Goal: Task Accomplishment & Management: Complete application form

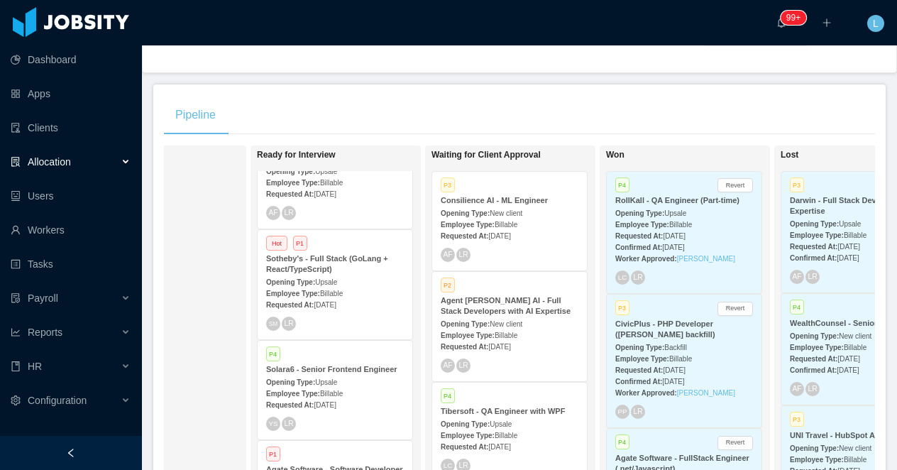
scroll to position [252, 0]
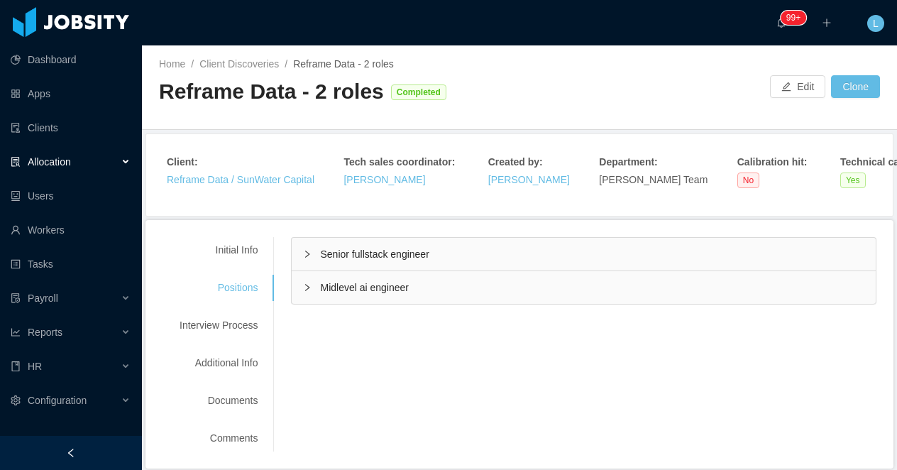
click at [319, 260] on div "Senior fullstack engineer" at bounding box center [584, 254] width 584 height 33
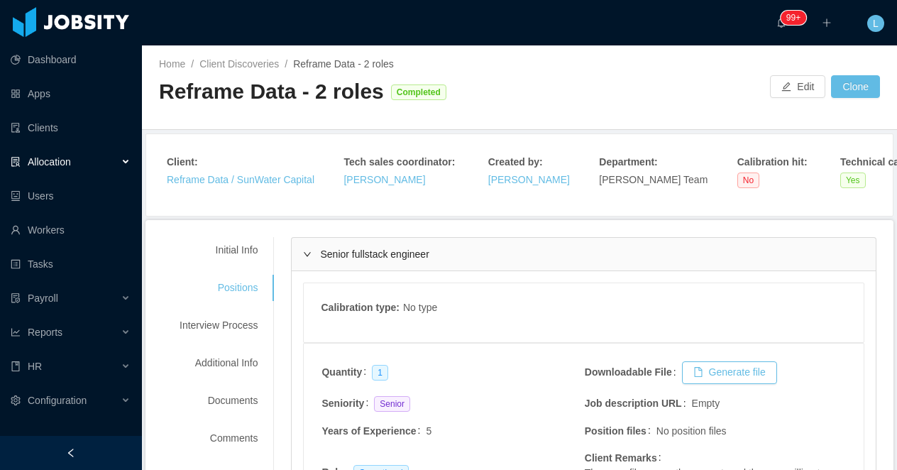
click at [452, 245] on div "Senior fullstack engineer" at bounding box center [584, 254] width 584 height 33
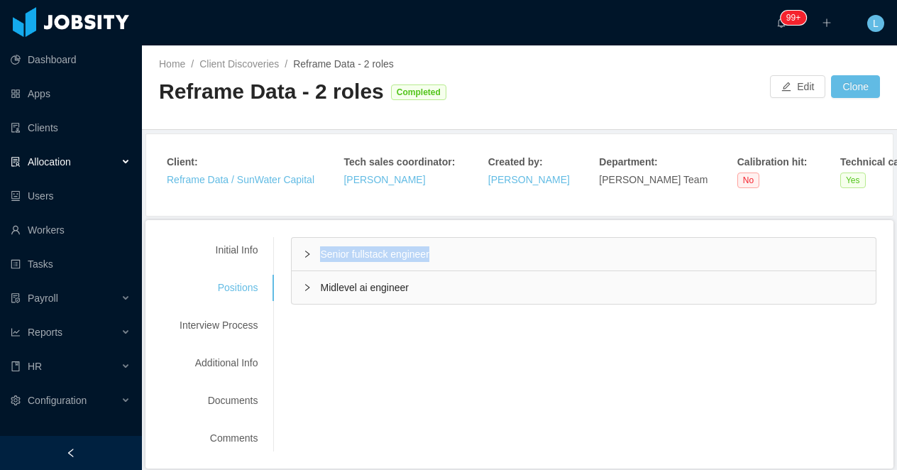
drag, startPoint x: 451, startPoint y: 251, endPoint x: 303, endPoint y: 249, distance: 147.7
click at [303, 249] on div "Senior fullstack engineer" at bounding box center [584, 254] width 584 height 33
copy span "Senior fullstack engineer"
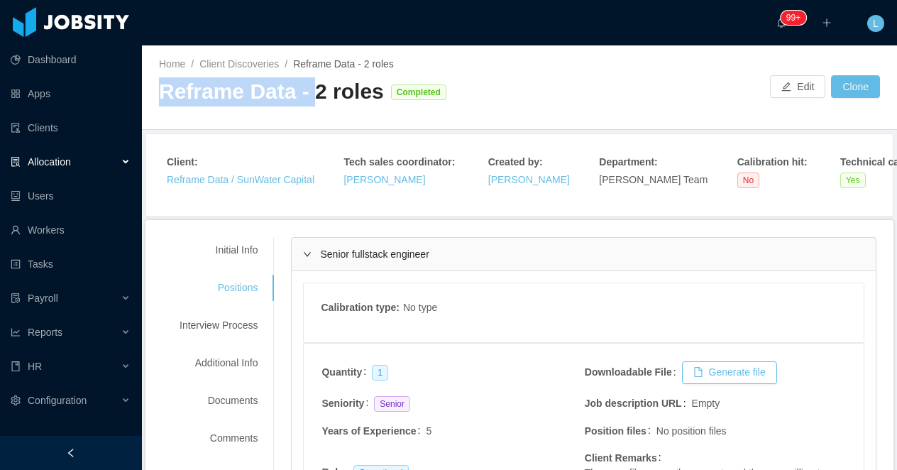
drag, startPoint x: 310, startPoint y: 96, endPoint x: 160, endPoint y: 97, distance: 149.1
click at [160, 97] on div "Reframe Data - 2 roles" at bounding box center [271, 91] width 225 height 29
copy div "Reframe Data -"
click at [350, 239] on div "Senior fullstack engineer" at bounding box center [584, 254] width 584 height 33
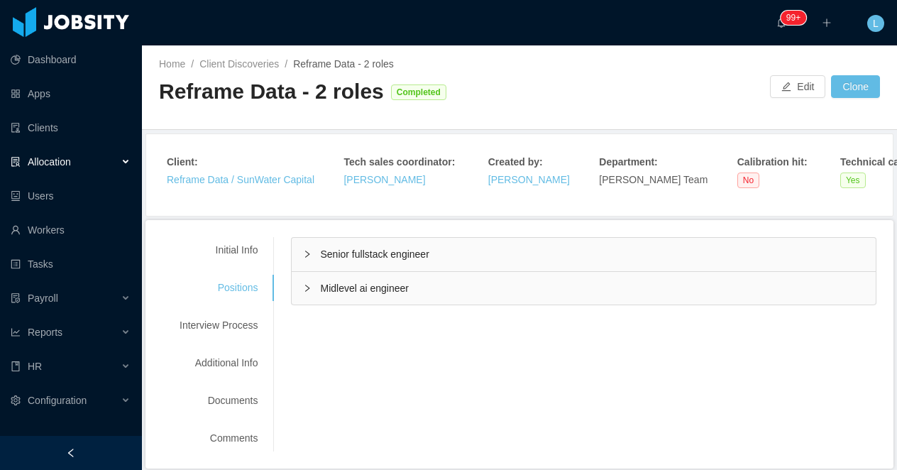
click at [350, 243] on div "Senior fullstack engineer" at bounding box center [584, 254] width 584 height 33
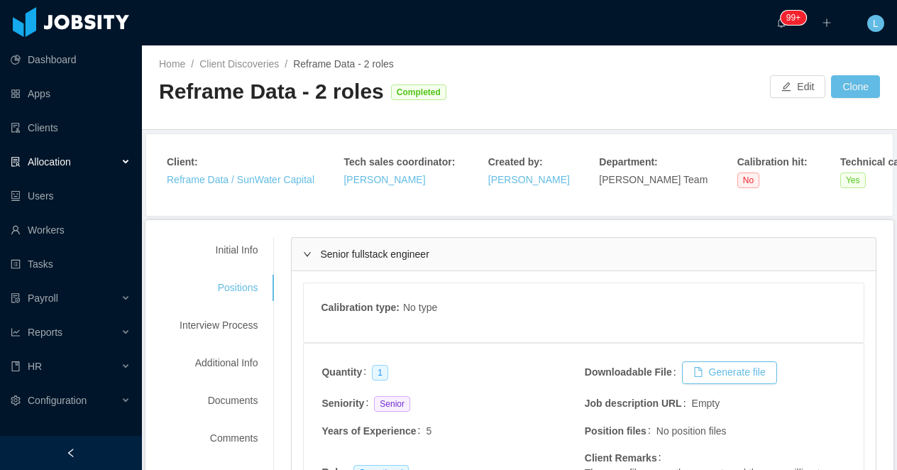
click at [350, 243] on div "Senior fullstack engineer" at bounding box center [584, 254] width 584 height 33
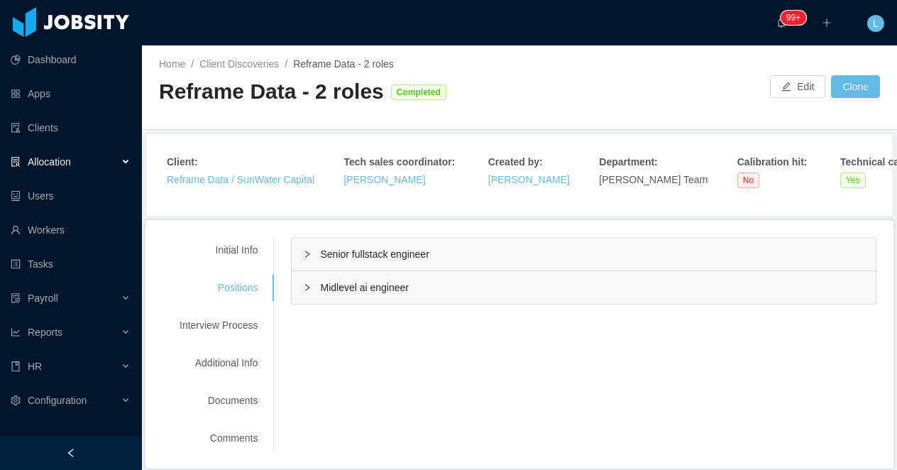
click at [354, 275] on div "Midlevel ai engineer" at bounding box center [584, 287] width 584 height 33
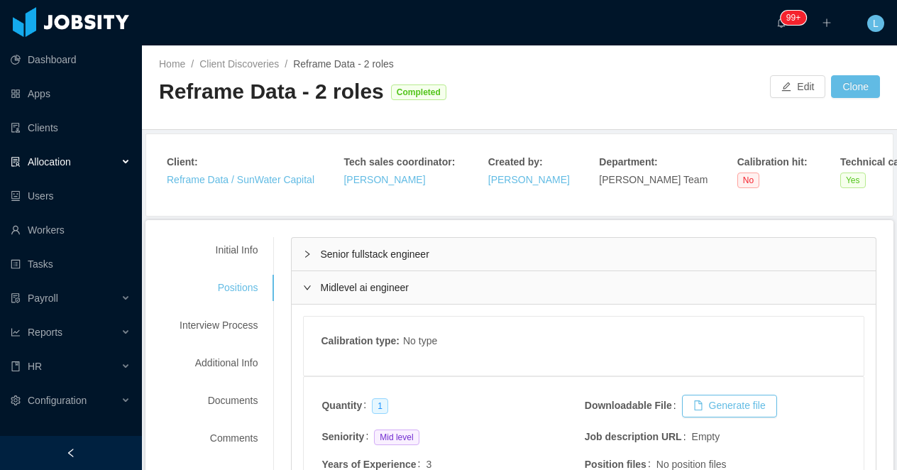
click at [209, 171] on div "Client : Reframe Data / SunWater Capital" at bounding box center [241, 171] width 148 height 33
click at [201, 178] on link "Reframe Data / SunWater Capital" at bounding box center [241, 179] width 148 height 11
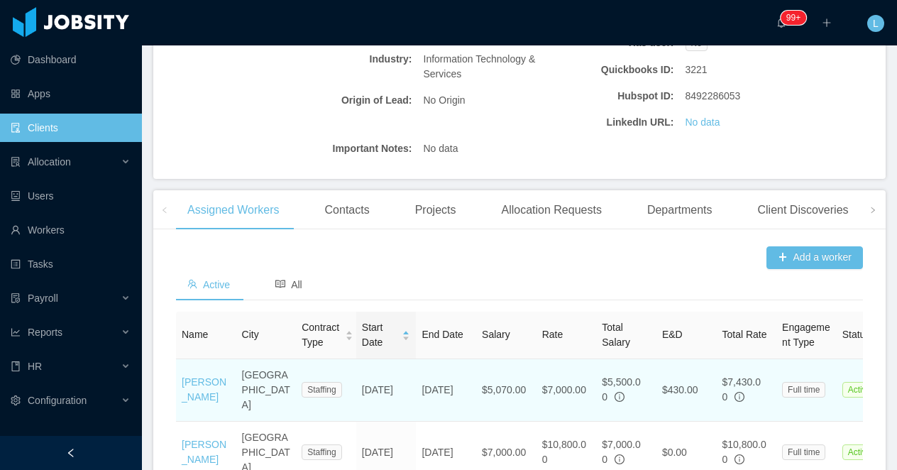
scroll to position [309, 0]
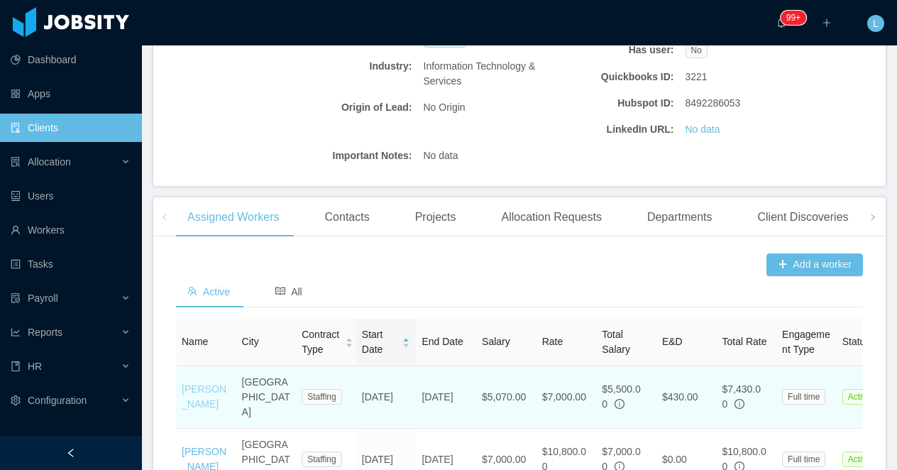
click at [203, 410] on link "Eduardo Augusto" at bounding box center [204, 396] width 45 height 26
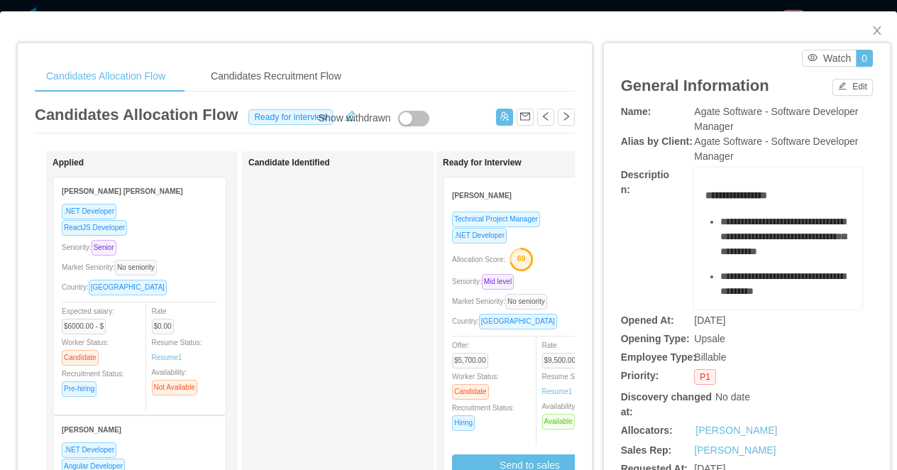
scroll to position [0, 227]
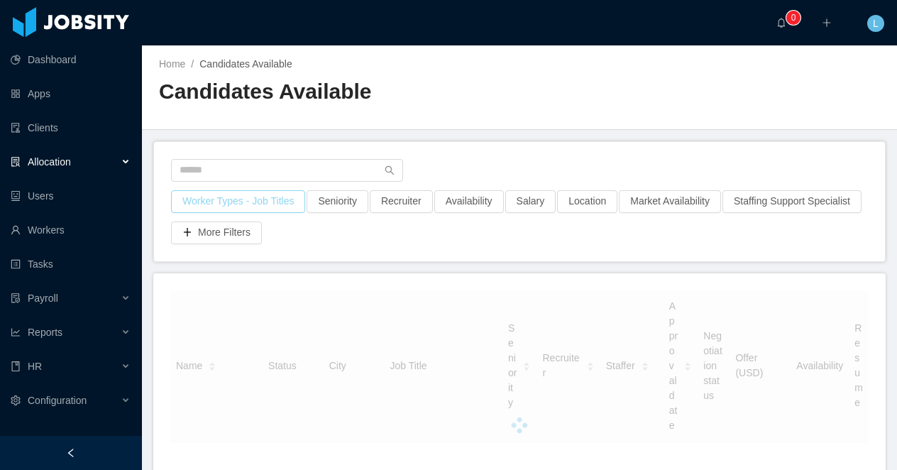
click at [228, 195] on button "Worker Types - Job Titles" at bounding box center [238, 201] width 134 height 23
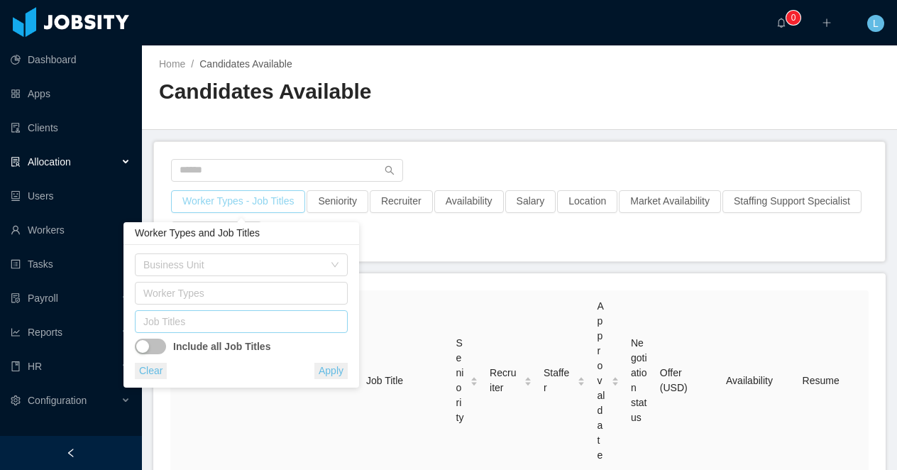
click at [218, 325] on div "Job Titles" at bounding box center [238, 322] width 190 height 14
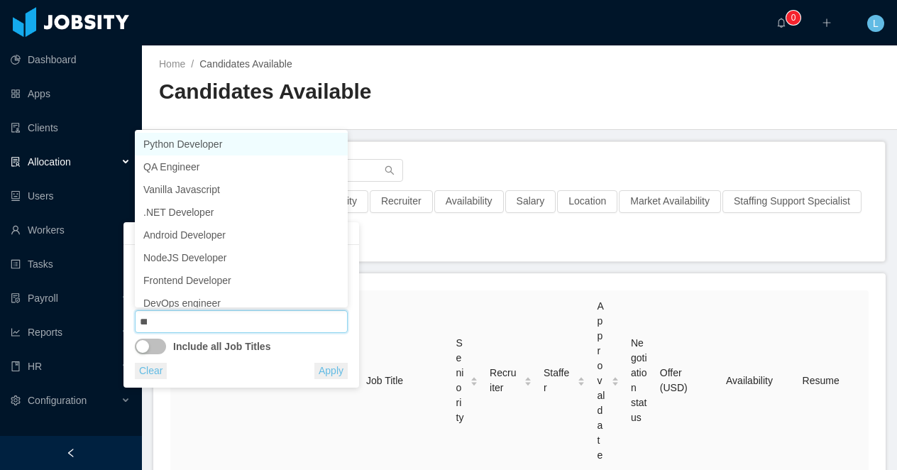
type input "****"
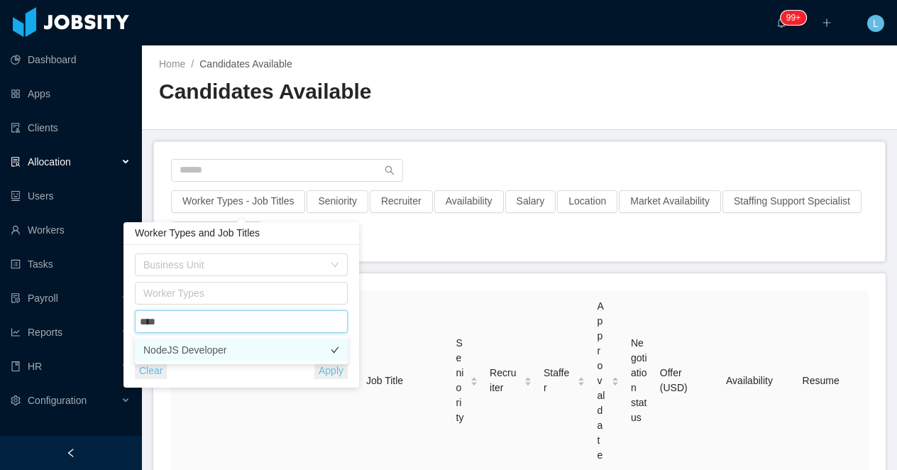
click at [224, 351] on li "NodeJS Developer" at bounding box center [241, 350] width 213 height 23
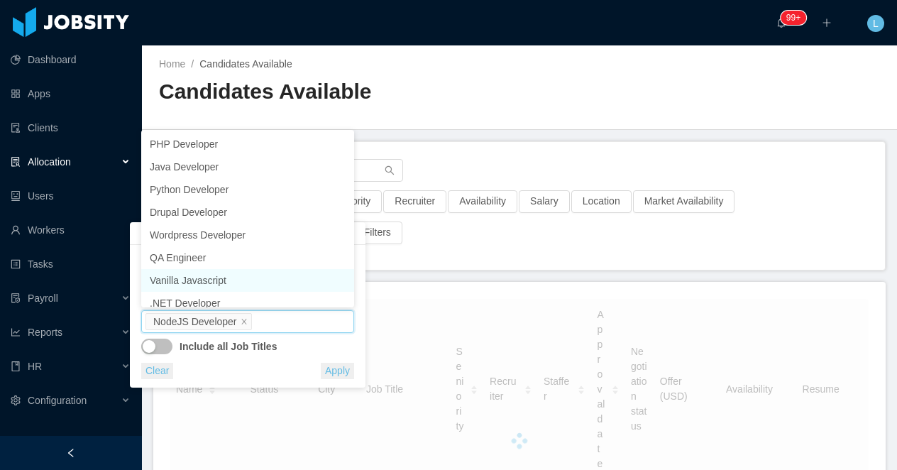
scroll to position [3, 0]
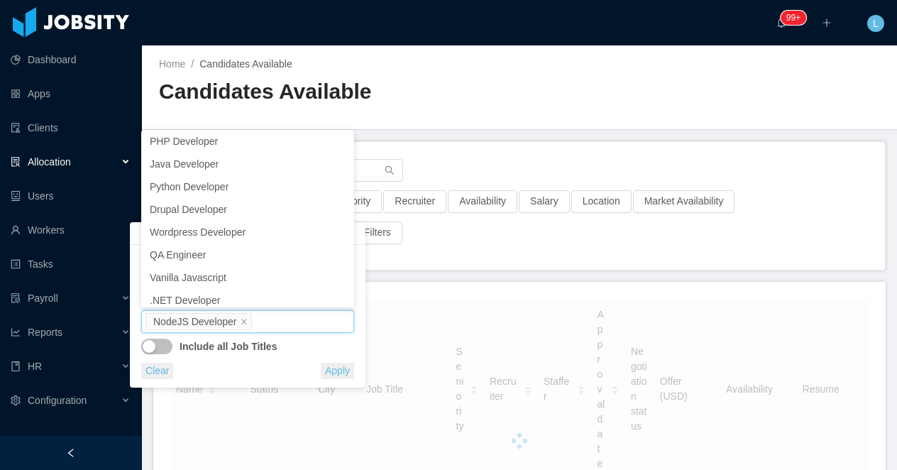
click at [414, 116] on div "Candidates Available" at bounding box center [339, 97] width 361 height 40
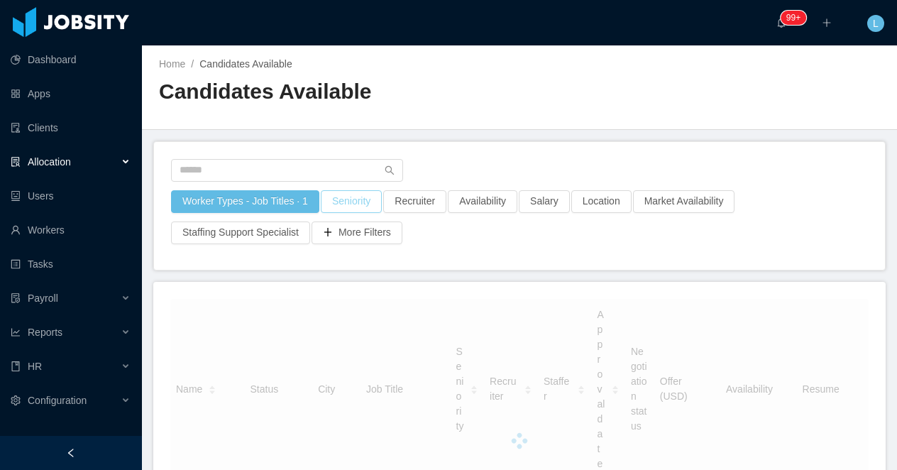
click at [364, 195] on button "Seniority" at bounding box center [351, 201] width 61 height 23
click at [365, 263] on div "Seniorities" at bounding box center [353, 265] width 190 height 14
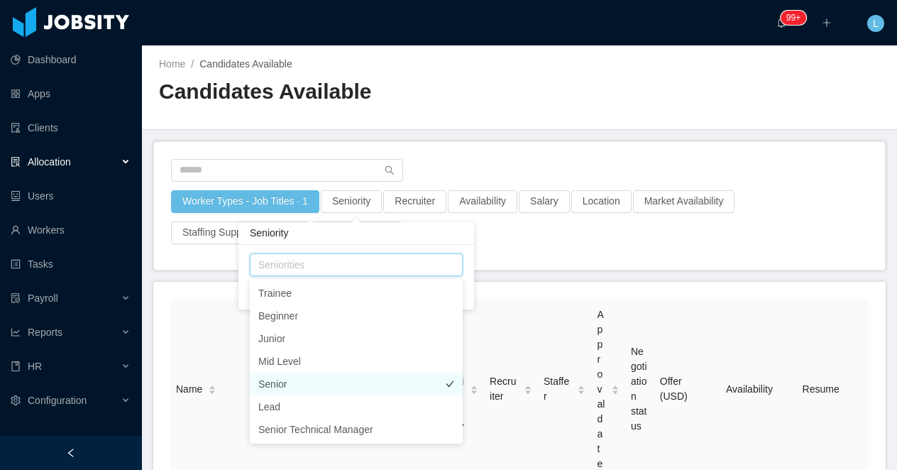
click at [328, 387] on li "Senior" at bounding box center [356, 384] width 213 height 23
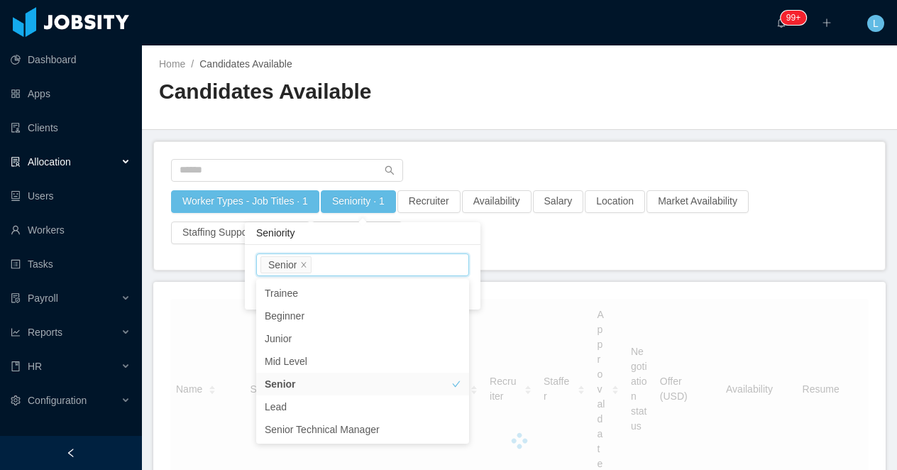
click at [517, 87] on h2 "Candidates Available" at bounding box center [339, 91] width 361 height 29
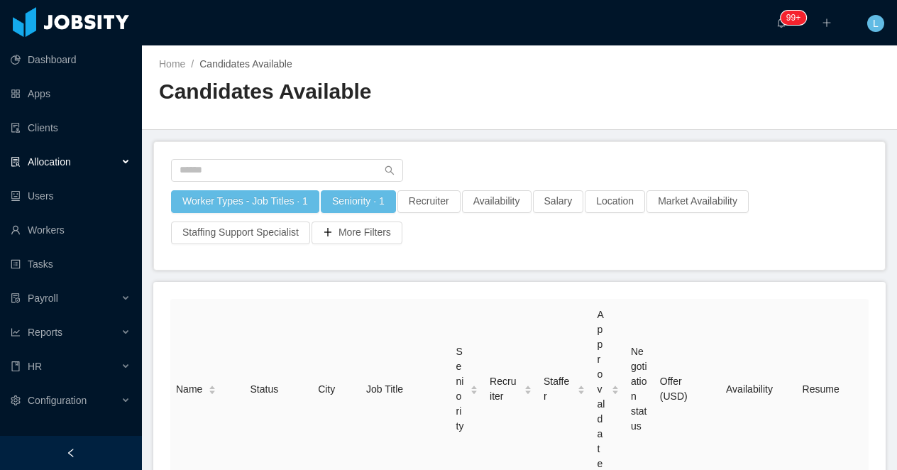
click at [373, 246] on div "More Filters" at bounding box center [357, 237] width 92 height 31
click at [369, 223] on button "More Filters" at bounding box center [357, 233] width 91 height 23
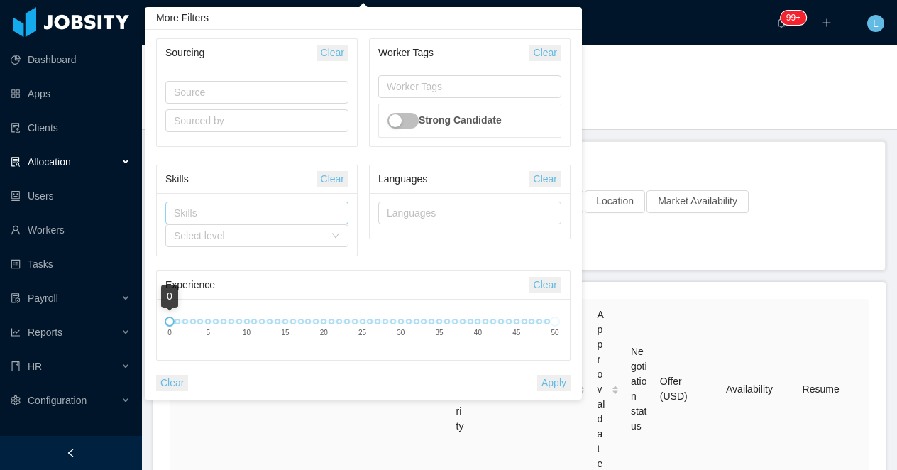
click at [287, 214] on div "Skills" at bounding box center [254, 213] width 160 height 14
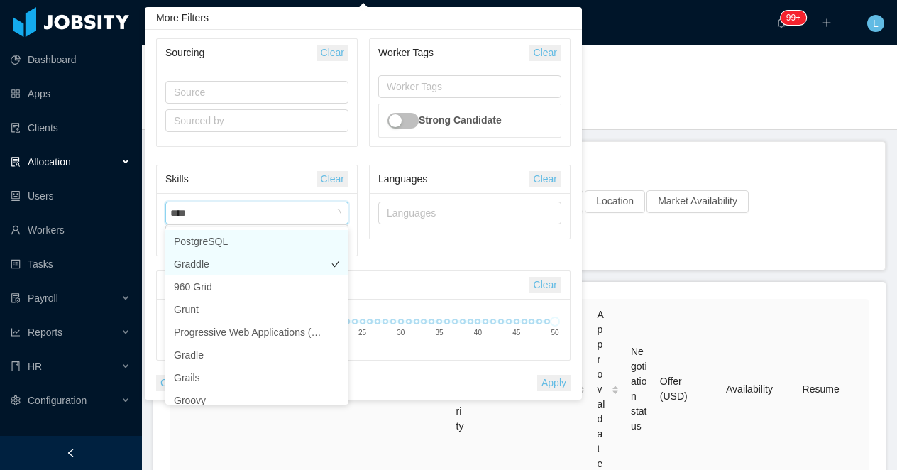
type input "*****"
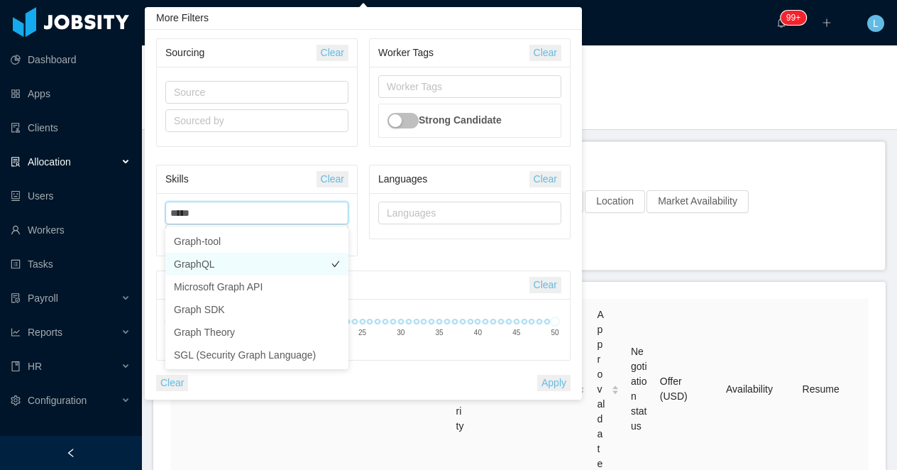
click at [270, 261] on li "GraphQL" at bounding box center [256, 264] width 183 height 23
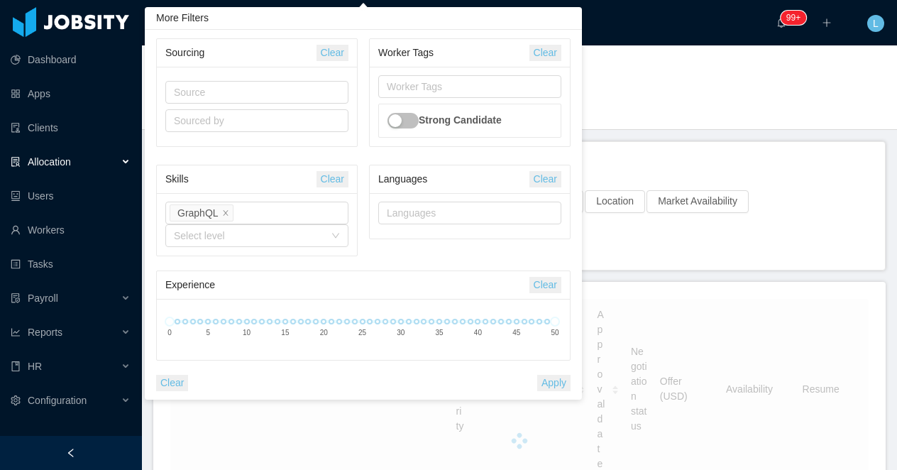
click at [305, 135] on div "Source Sourced by" at bounding box center [256, 106] width 183 height 62
click at [555, 386] on button "Apply" at bounding box center [554, 383] width 33 height 16
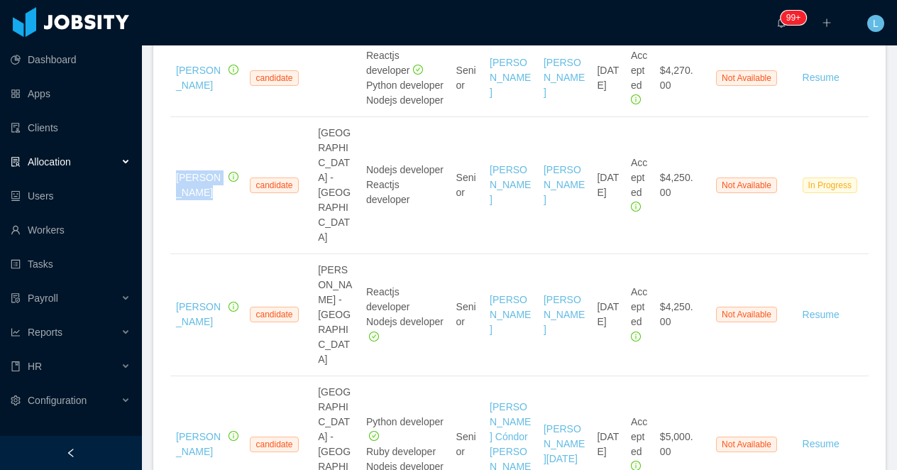
scroll to position [2784, 0]
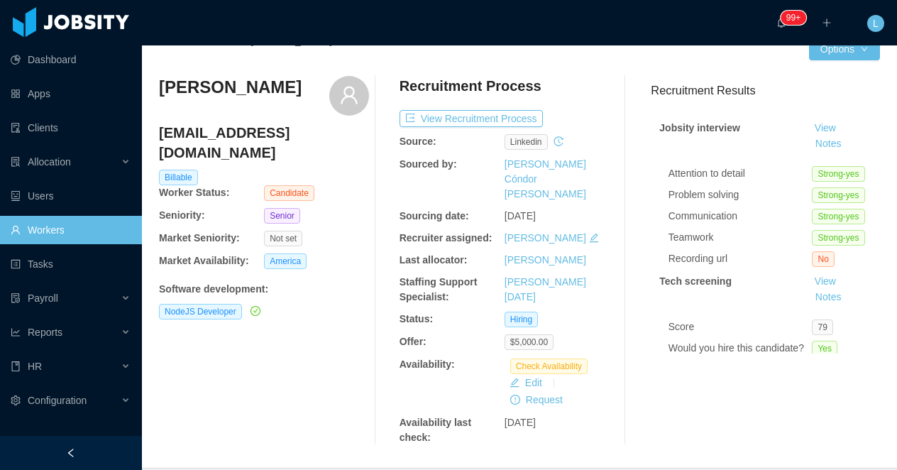
scroll to position [31, 0]
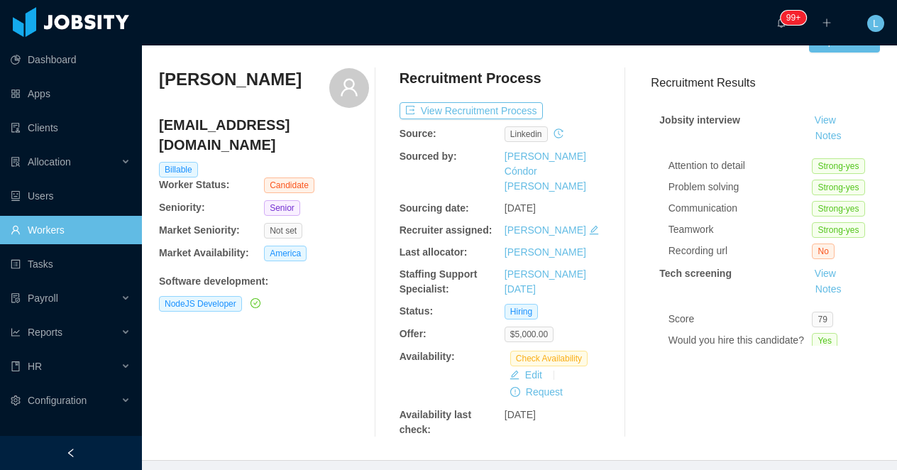
click at [248, 85] on h3 "Andres Morelos" at bounding box center [230, 79] width 143 height 23
copy div "Andres Morelos"
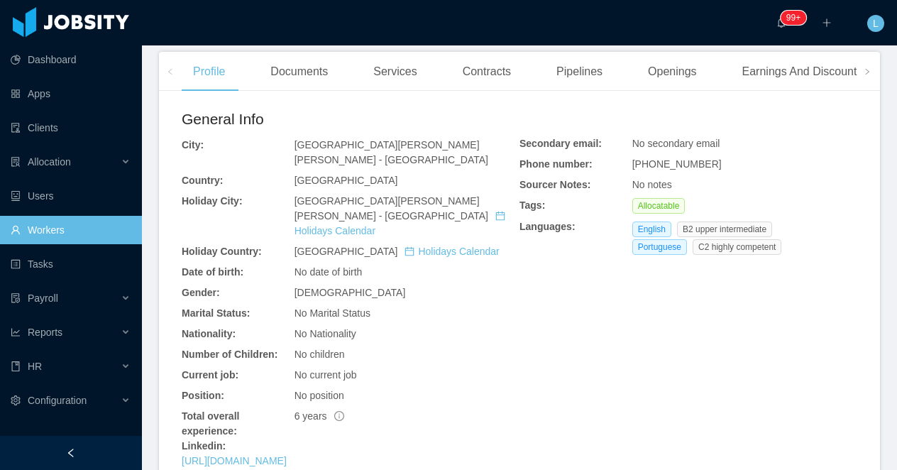
scroll to position [475, 0]
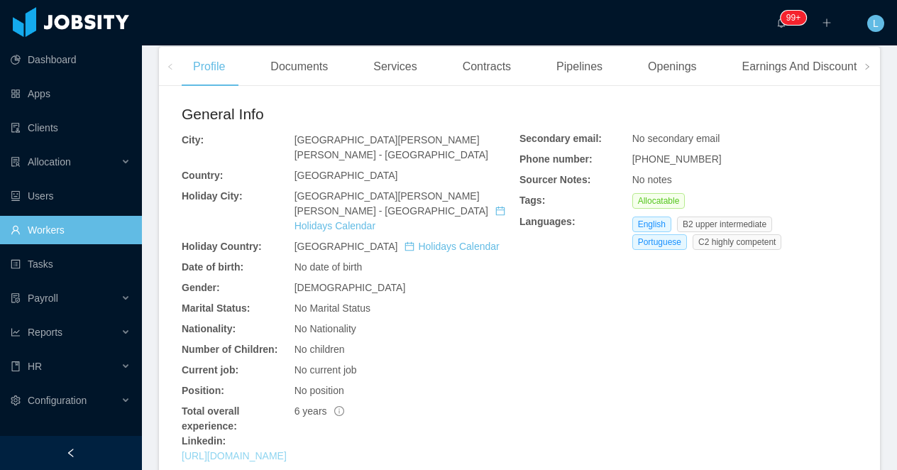
click at [287, 450] on link "https://www.linkedin.com/in/leomfelicissimo" at bounding box center [234, 455] width 105 height 11
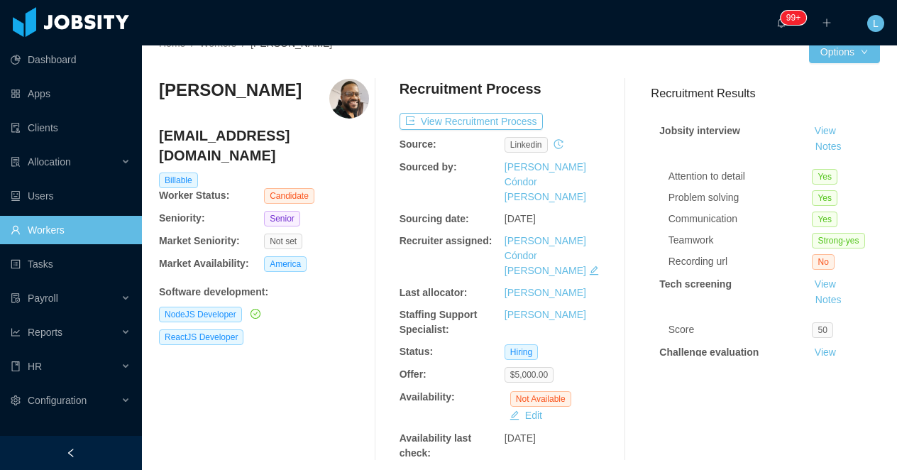
scroll to position [0, 0]
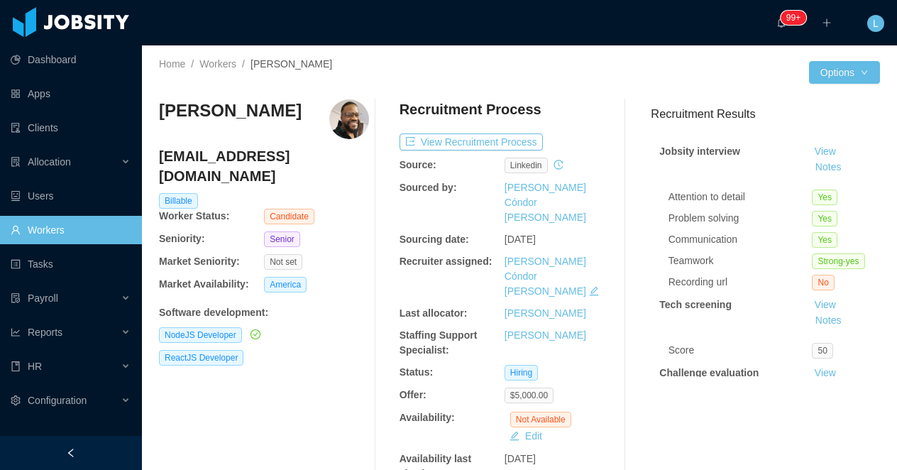
click at [265, 104] on h3 "Leonardo Felicissimo" at bounding box center [230, 110] width 143 height 23
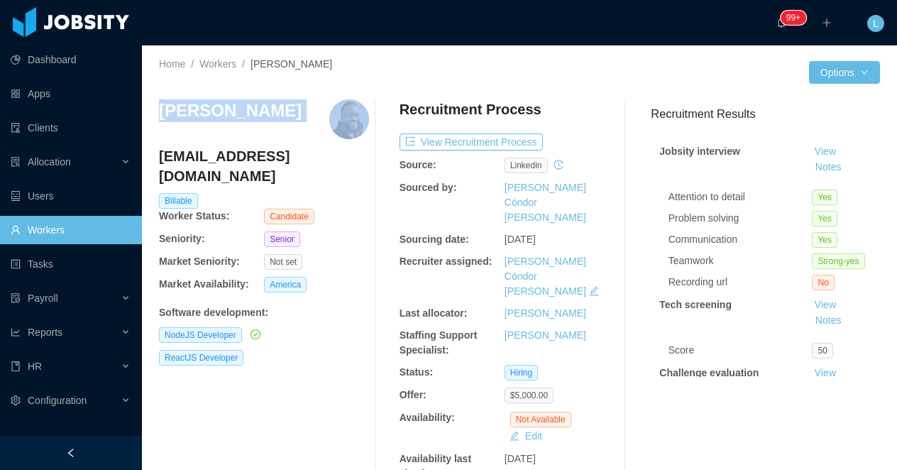
click at [265, 104] on h3 "Leonardo Felicissimo" at bounding box center [230, 110] width 143 height 23
copy h3 "Leonardo Felicissimo"
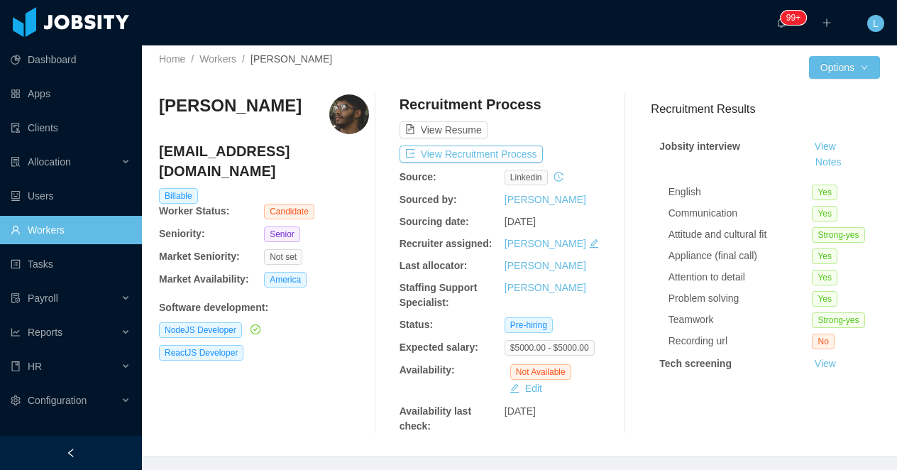
scroll to position [6, 0]
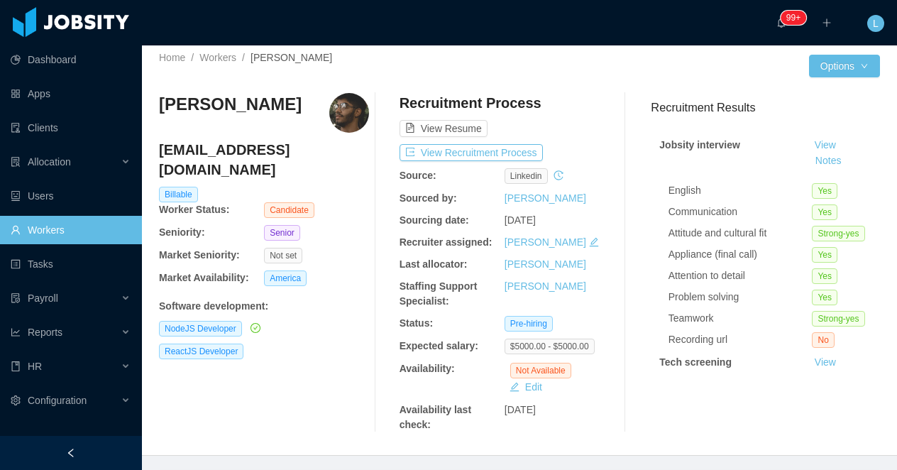
click at [255, 106] on h3 "Jonathan Cardoso" at bounding box center [230, 104] width 143 height 23
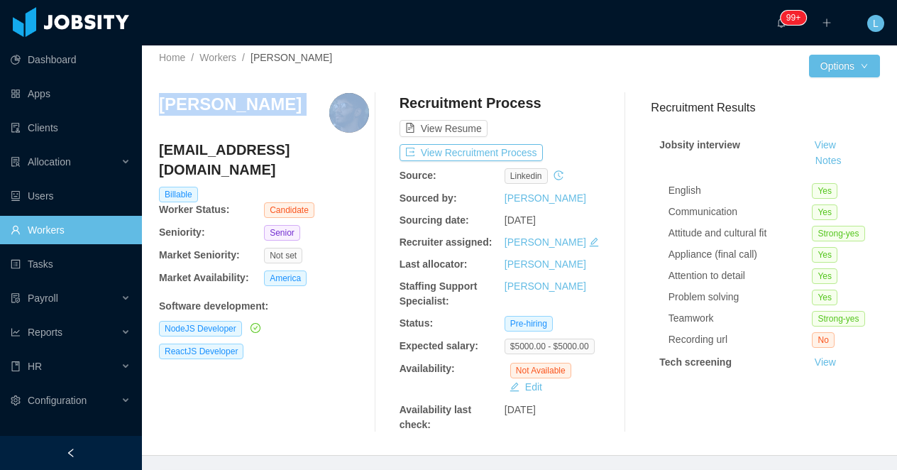
click at [255, 106] on h3 "Jonathan Cardoso" at bounding box center [230, 104] width 143 height 23
copy h3 "Jonathan Cardoso"
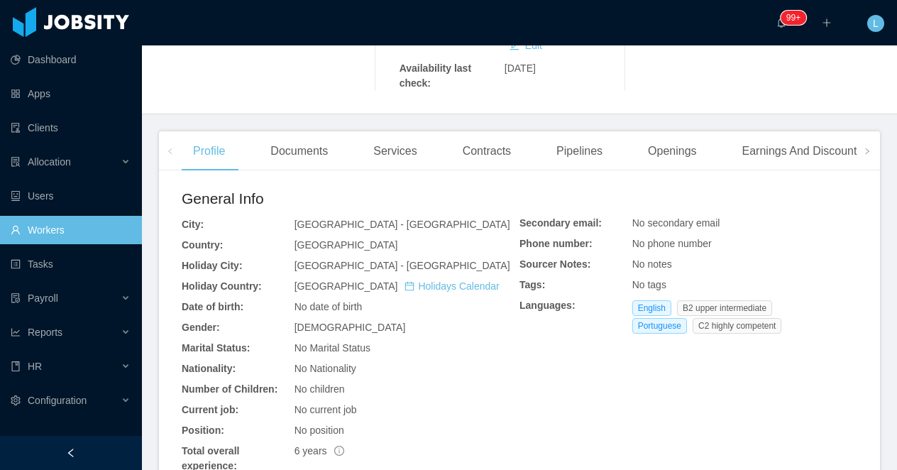
scroll to position [0, 0]
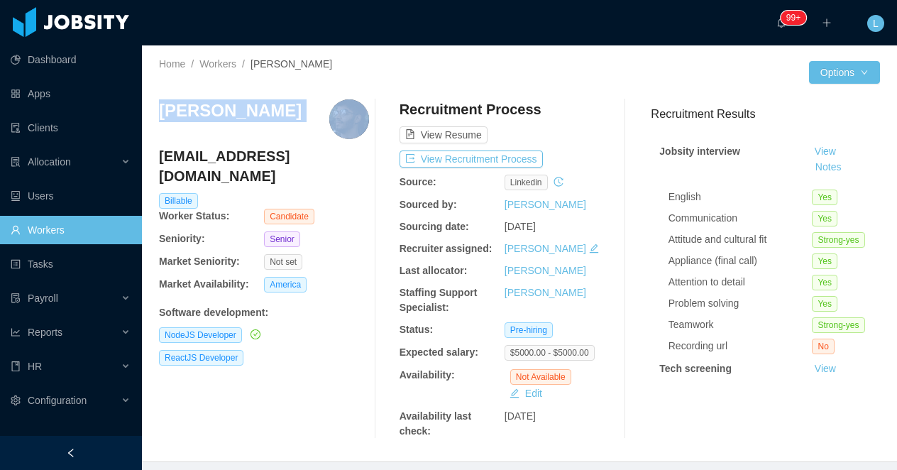
copy h3 "Jonathan Cardoso"
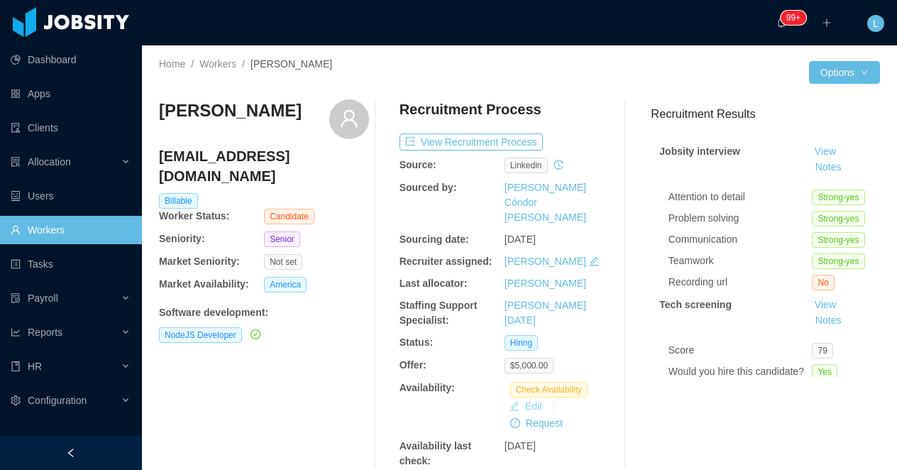
click at [525, 398] on button "Edit" at bounding box center [526, 406] width 44 height 17
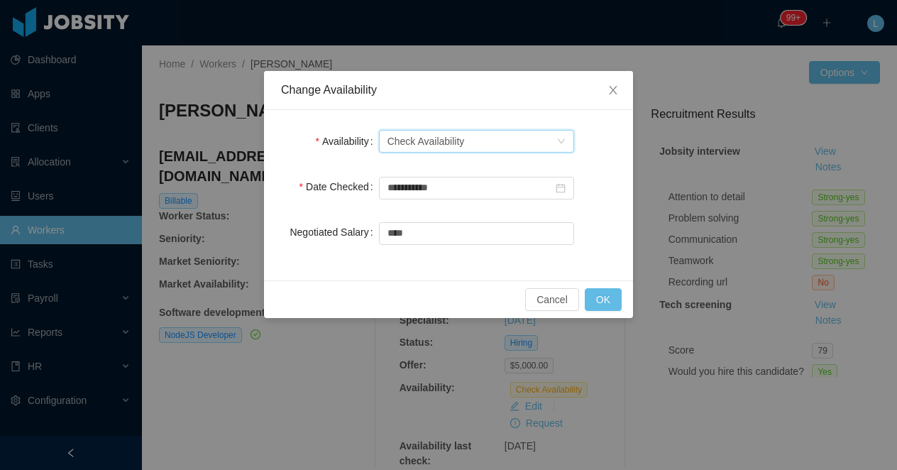
click at [428, 151] on div "Check Availability" at bounding box center [426, 141] width 77 height 21
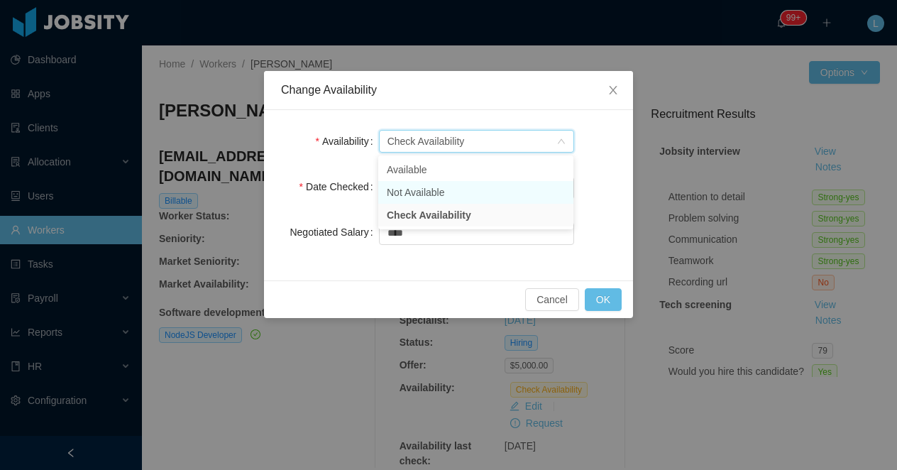
click at [425, 192] on li "Not Available" at bounding box center [475, 192] width 195 height 23
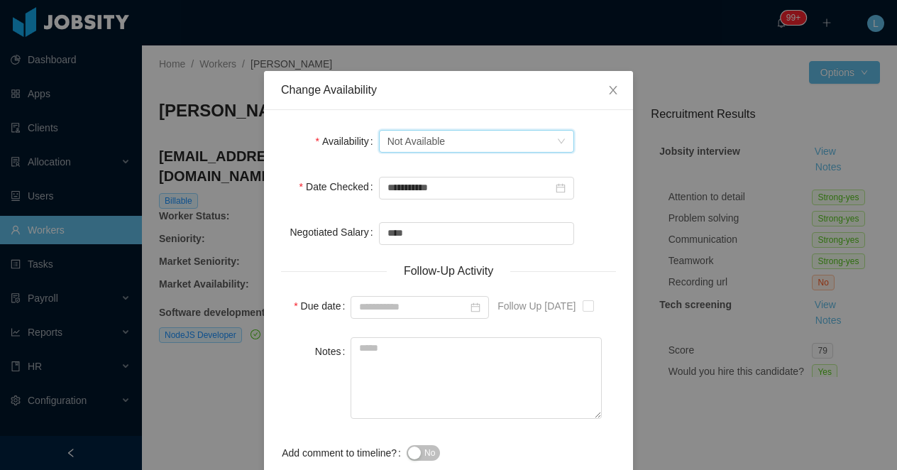
scroll to position [86, 0]
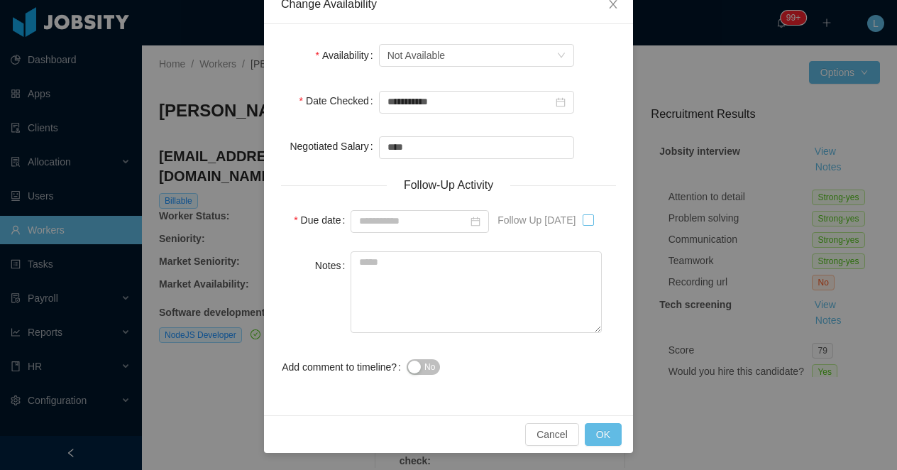
type input "**********"
click at [406, 311] on textarea "Notes" at bounding box center [476, 292] width 251 height 82
paste textarea "**********"
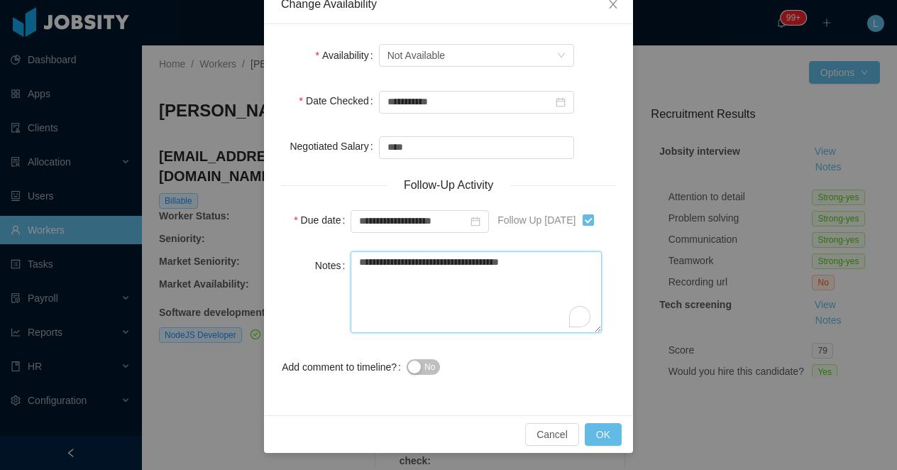
type textarea "**********"
click at [416, 367] on button "No" at bounding box center [423, 367] width 33 height 16
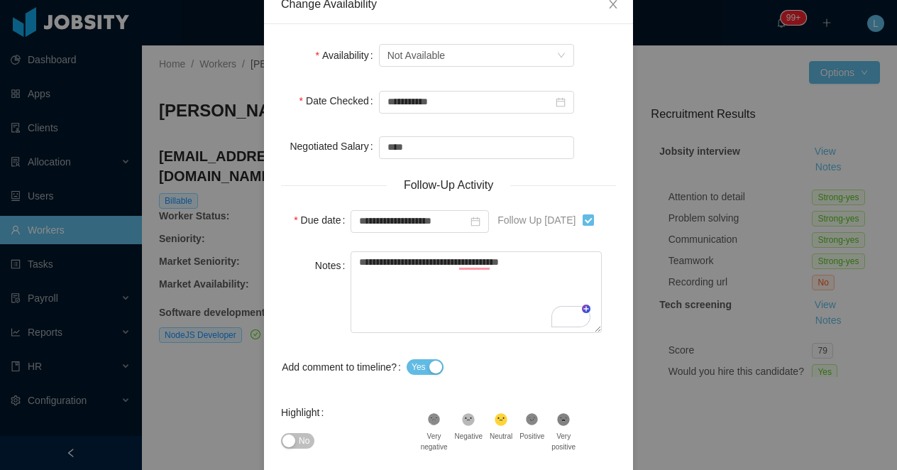
scroll to position [160, 0]
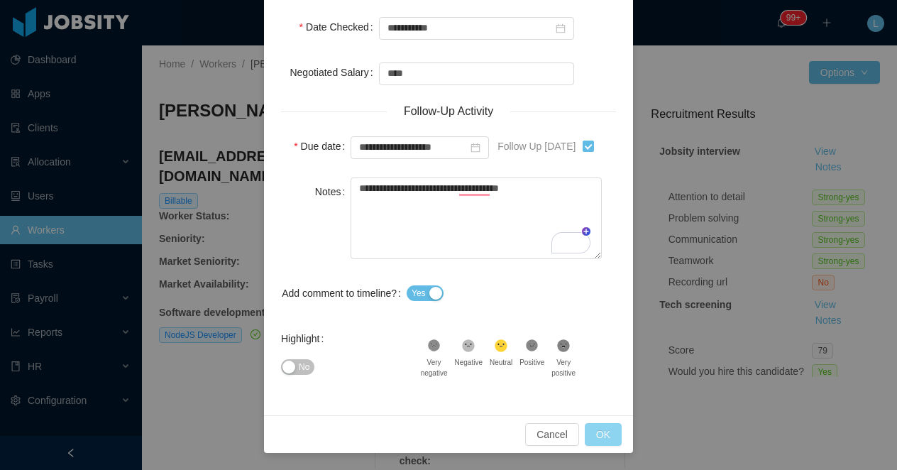
click at [599, 430] on button "OK" at bounding box center [603, 434] width 37 height 23
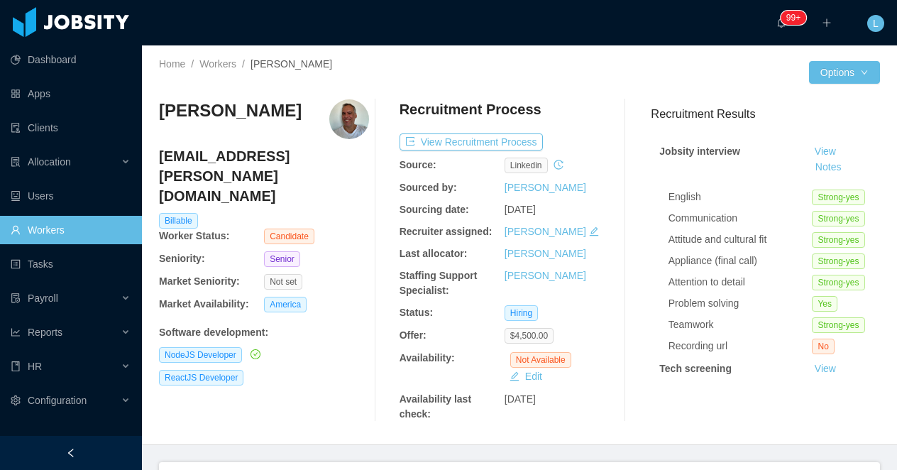
click at [237, 111] on h3 "[PERSON_NAME]" at bounding box center [230, 110] width 143 height 23
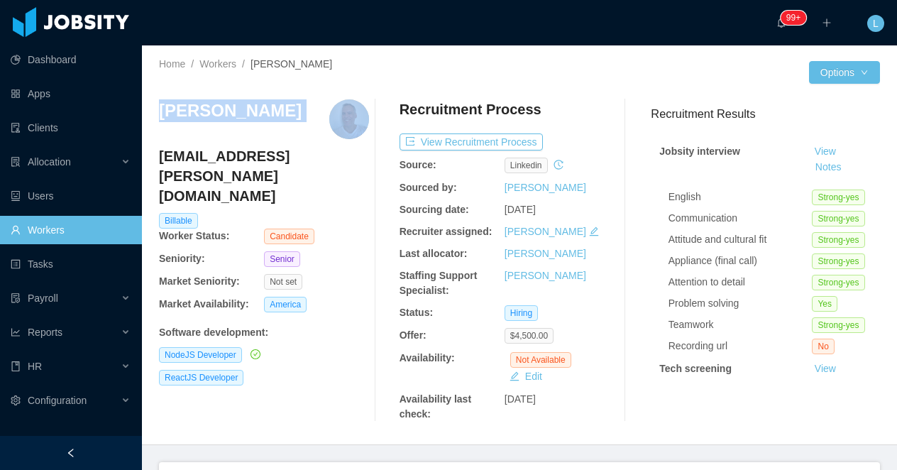
click at [237, 111] on h3 "[PERSON_NAME]" at bounding box center [230, 110] width 143 height 23
copy h3 "[PERSON_NAME]"
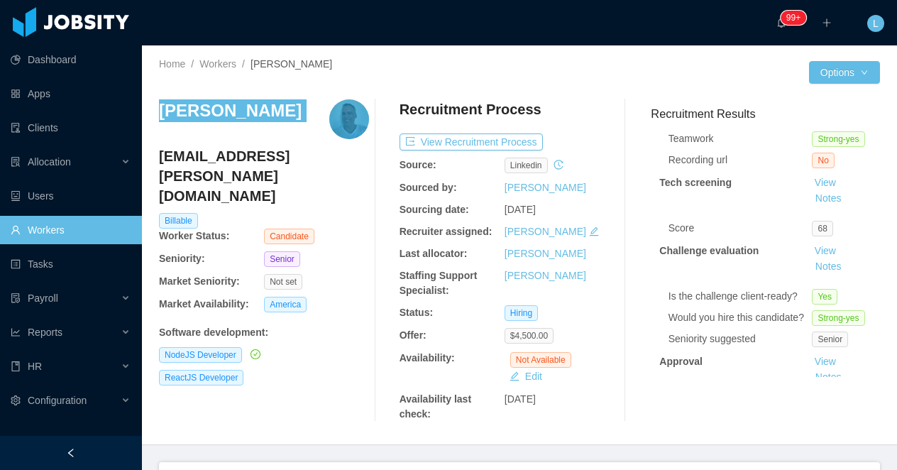
scroll to position [233, 0]
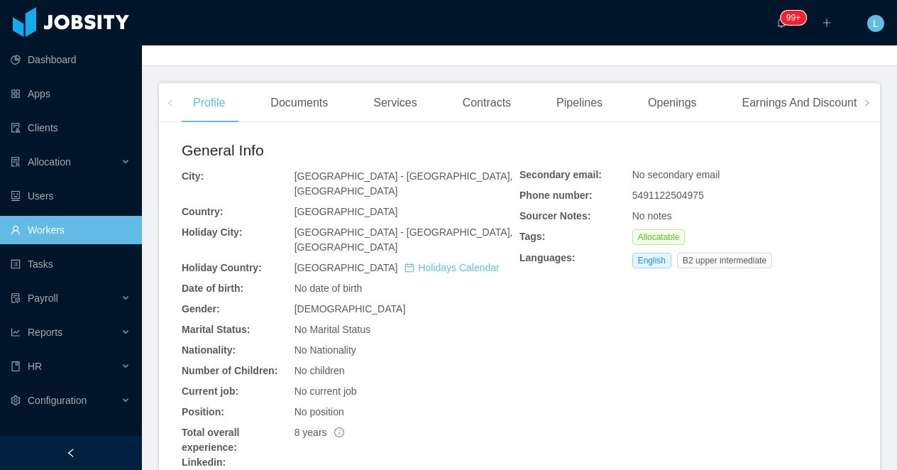
scroll to position [400, 0]
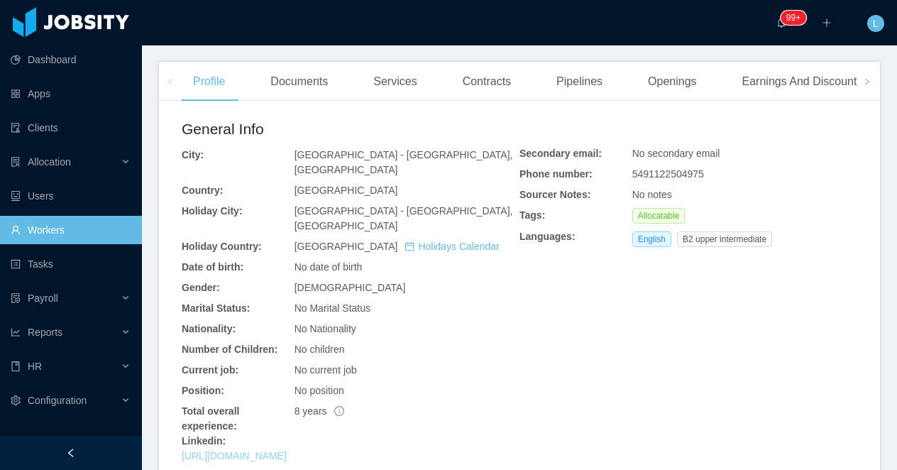
click at [283, 451] on link "https://www.linkedin.com/in/moralesfelix" at bounding box center [234, 455] width 105 height 11
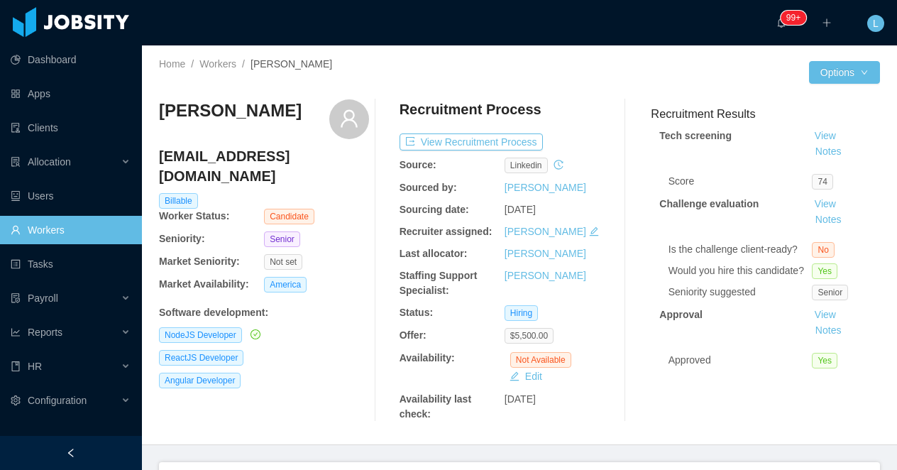
click at [227, 108] on h3 "Giorgio Fellipe" at bounding box center [230, 110] width 143 height 23
copy div "Giorgio Fellipe"
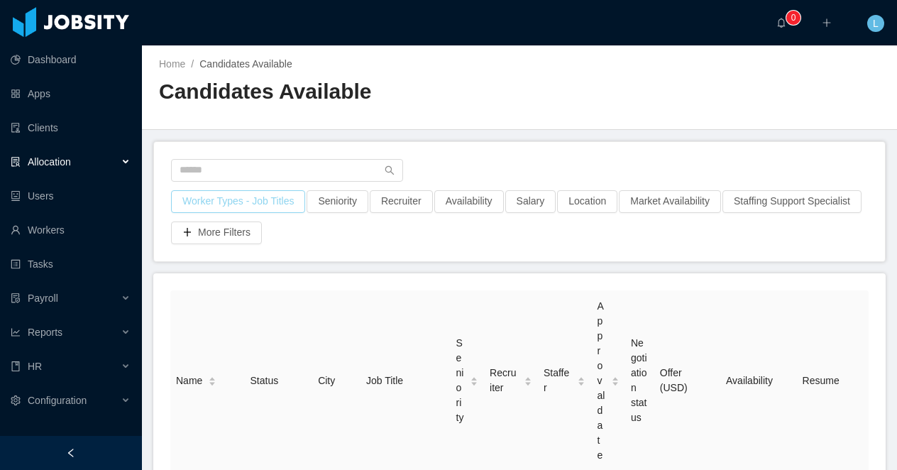
click at [224, 200] on button "Worker Types - Job Titles" at bounding box center [238, 201] width 134 height 23
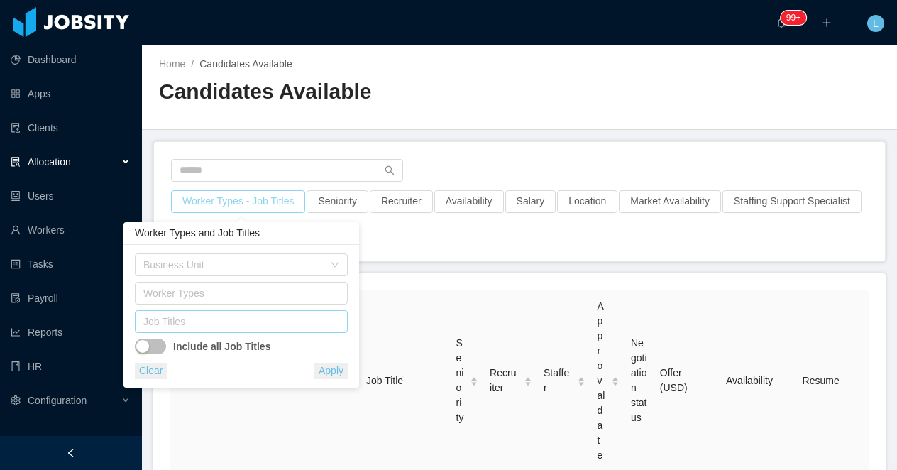
click at [216, 325] on div "Job Titles" at bounding box center [238, 322] width 190 height 14
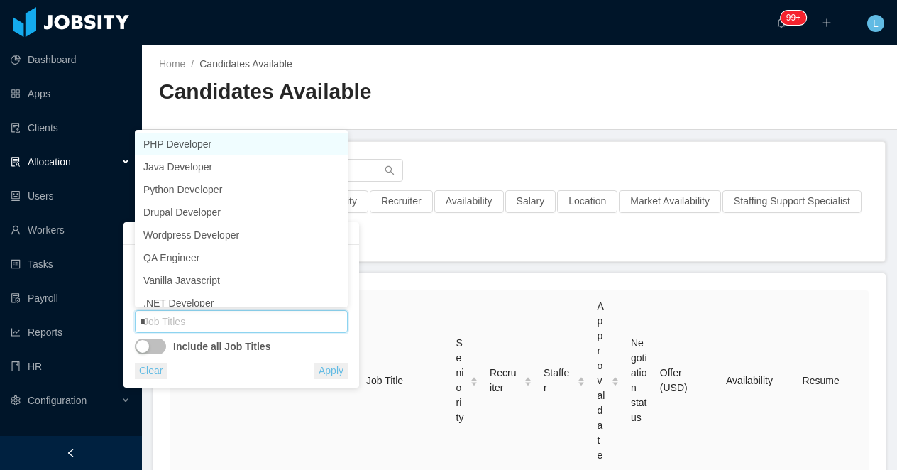
type input "**"
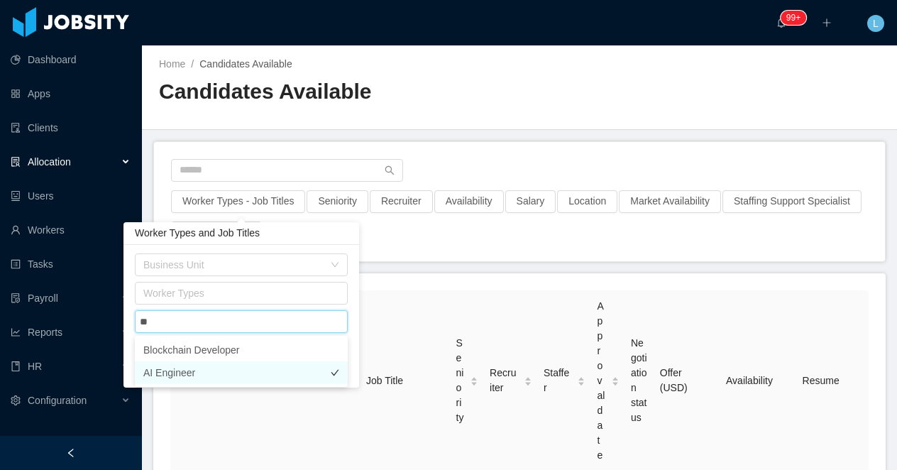
click at [193, 371] on li "AI Engineer" at bounding box center [241, 372] width 213 height 23
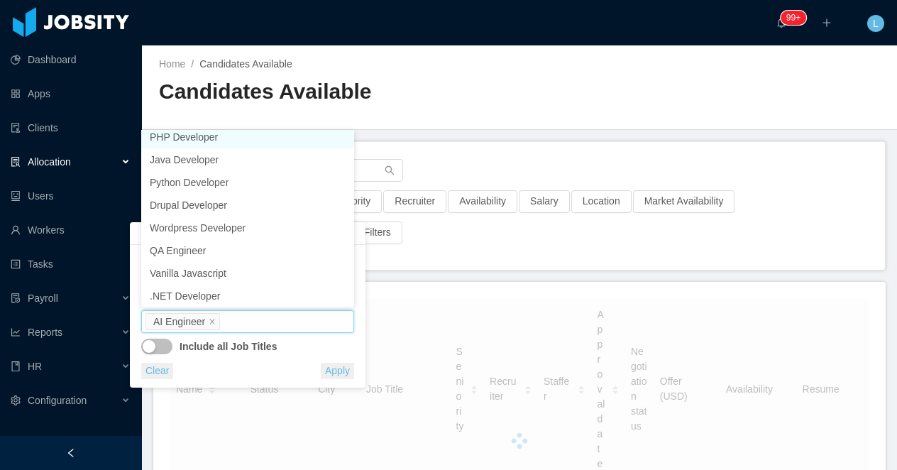
click at [433, 84] on h2 "Candidates Available" at bounding box center [339, 91] width 361 height 29
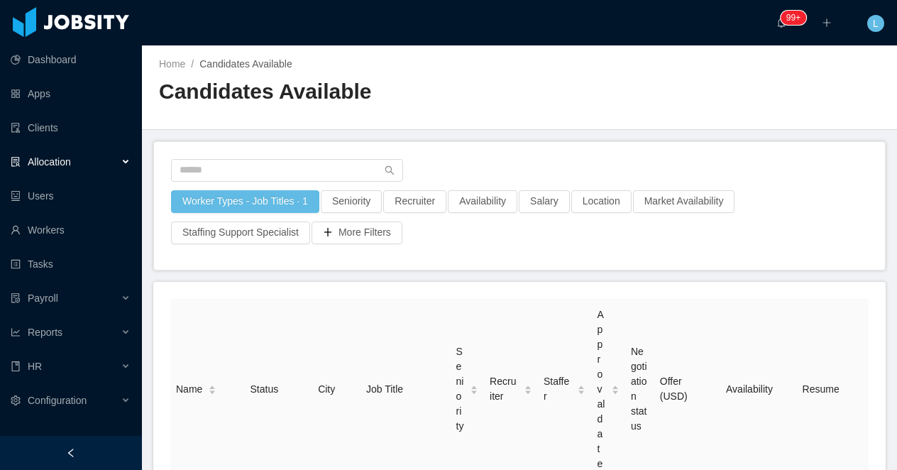
click at [102, 448] on div at bounding box center [71, 453] width 142 height 34
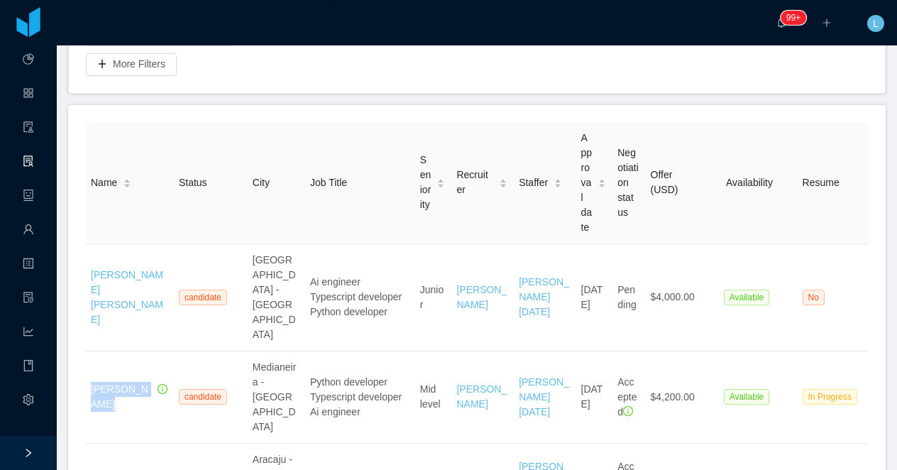
scroll to position [0, 0]
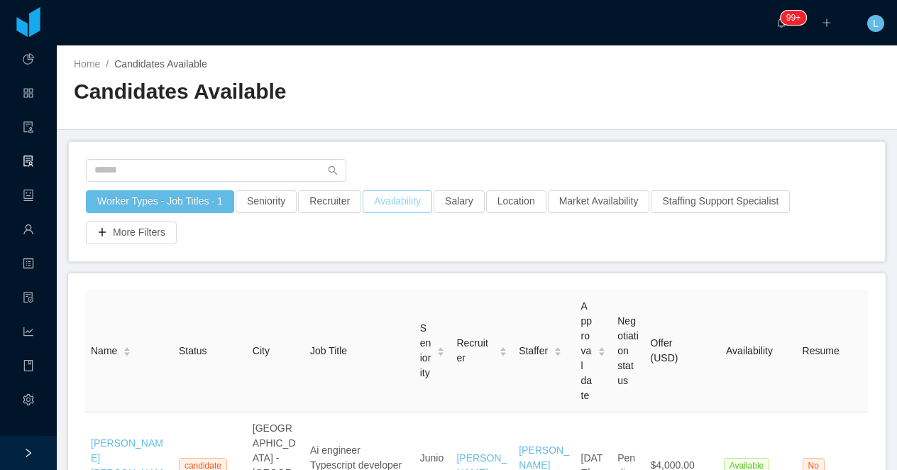
click at [398, 200] on button "Availability" at bounding box center [398, 201] width 70 height 23
click at [289, 208] on button "Seniority" at bounding box center [266, 201] width 61 height 23
click at [292, 263] on div "Seniorities" at bounding box center [268, 265] width 190 height 14
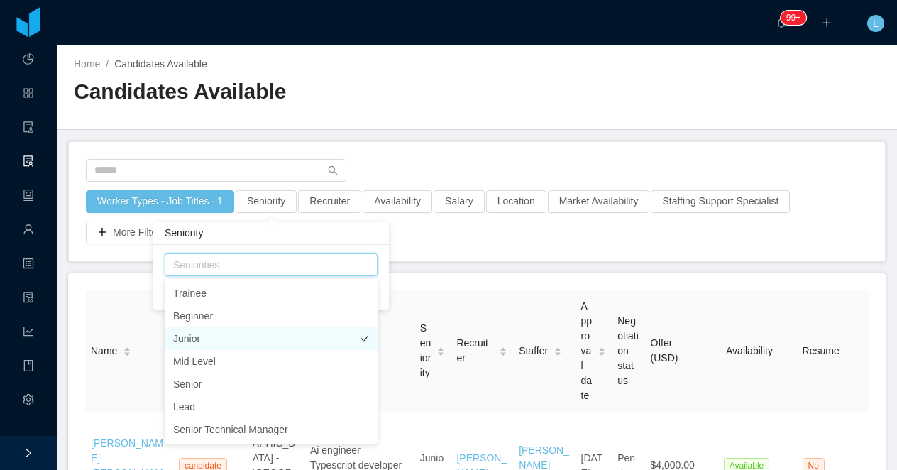
click at [242, 336] on li "Junior" at bounding box center [271, 338] width 213 height 23
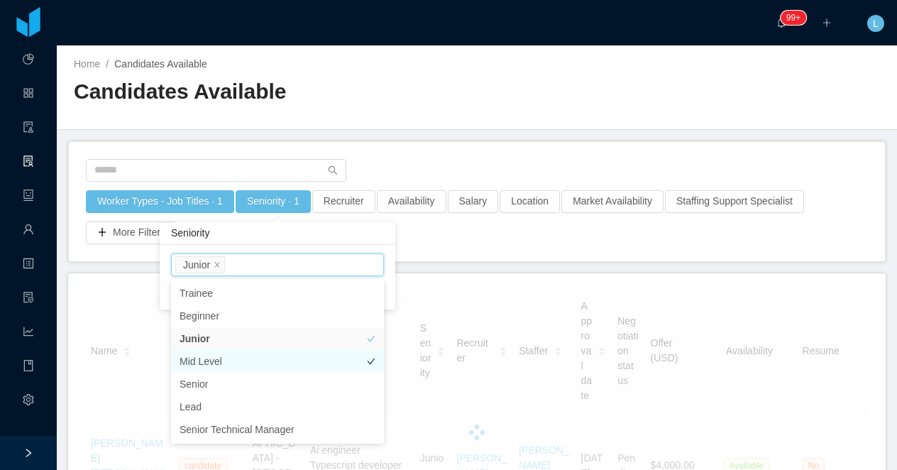
click at [242, 356] on li "Mid Level" at bounding box center [277, 361] width 213 height 23
click at [472, 77] on h2 "Candidates Available" at bounding box center [275, 91] width 403 height 29
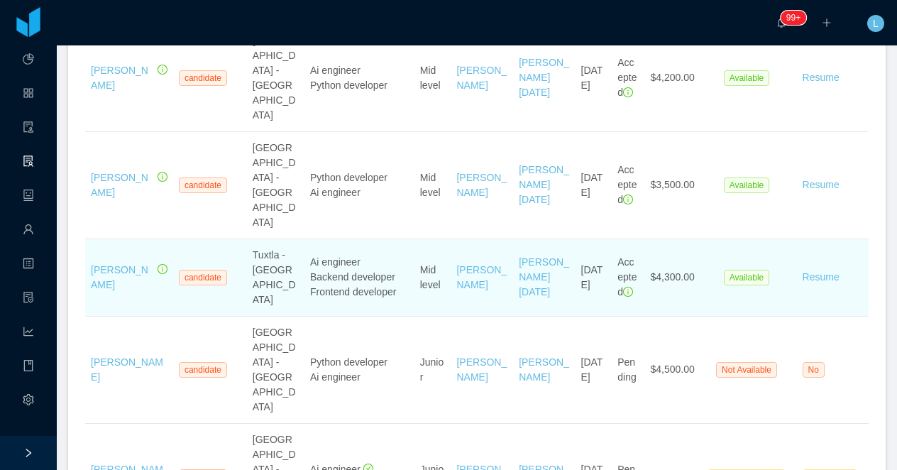
scroll to position [663, 0]
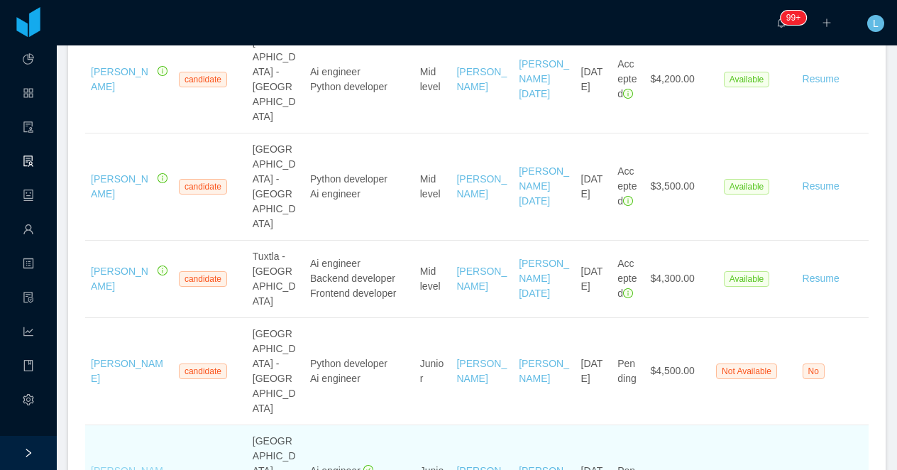
click at [107, 465] on link "Rodrigo Marques" at bounding box center [127, 478] width 72 height 26
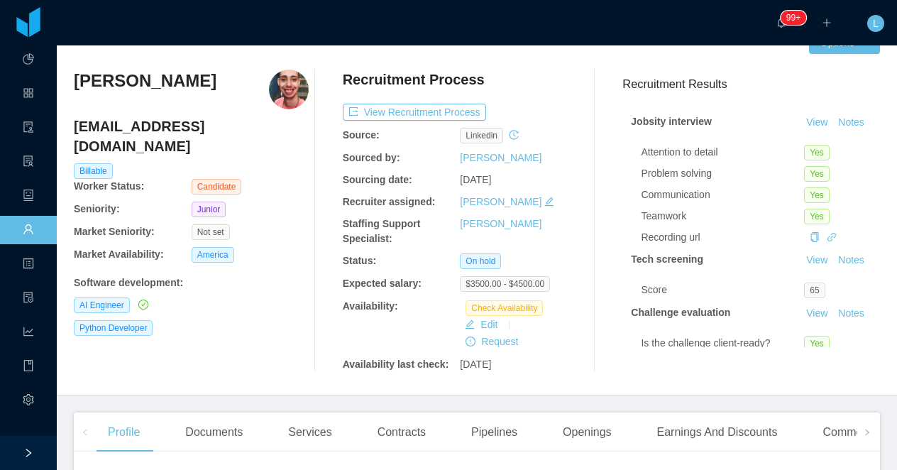
scroll to position [31, 0]
click at [185, 85] on h3 "Rodrigo Marques" at bounding box center [145, 80] width 143 height 23
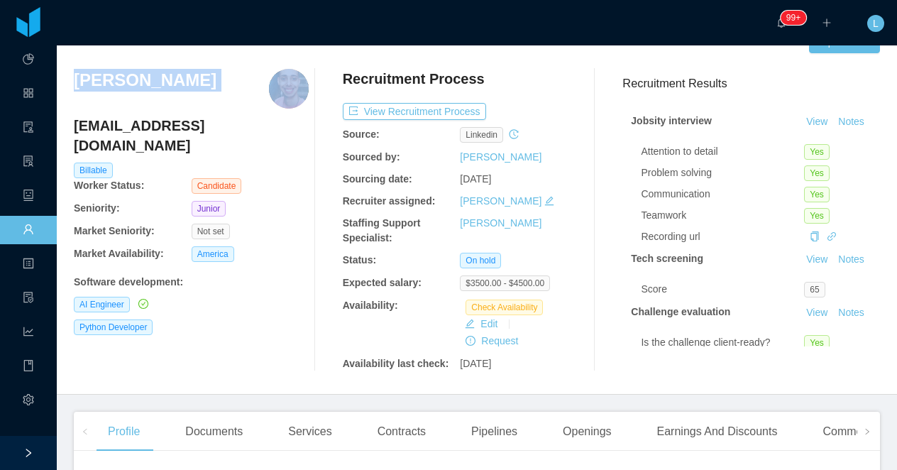
click at [185, 85] on h3 "Rodrigo Marques" at bounding box center [145, 80] width 143 height 23
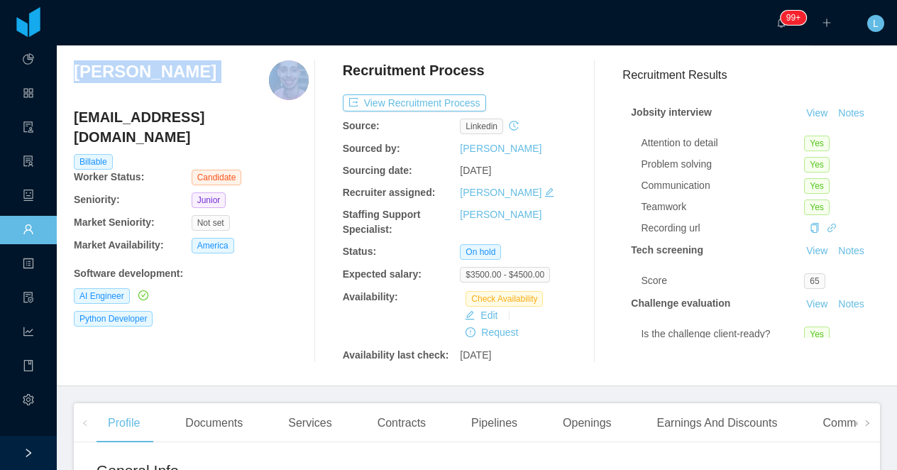
scroll to position [0, 0]
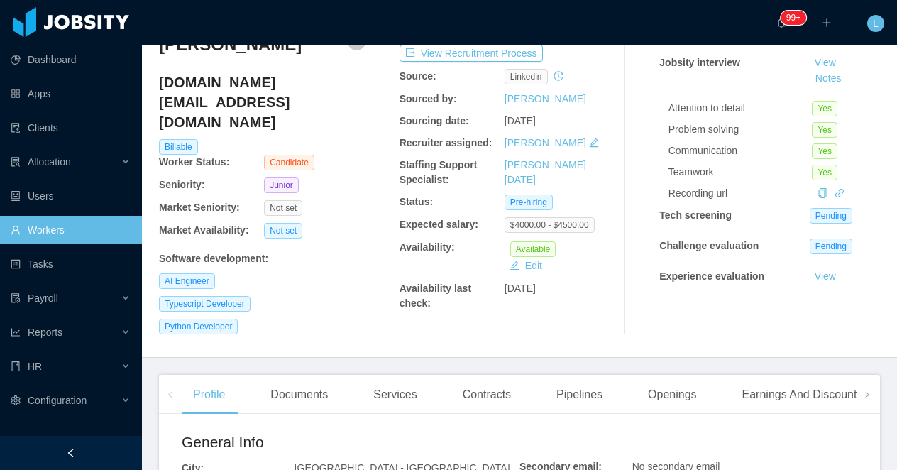
scroll to position [13, 0]
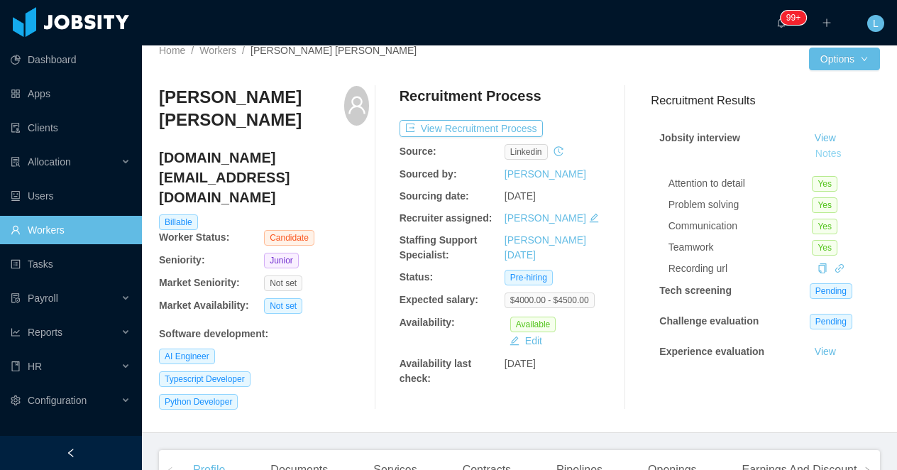
click at [829, 156] on button "Notes" at bounding box center [829, 154] width 38 height 17
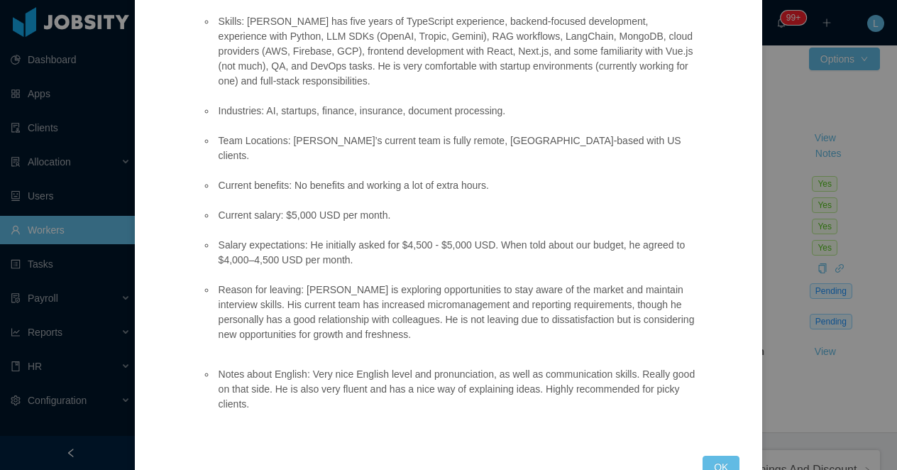
scroll to position [533, 0]
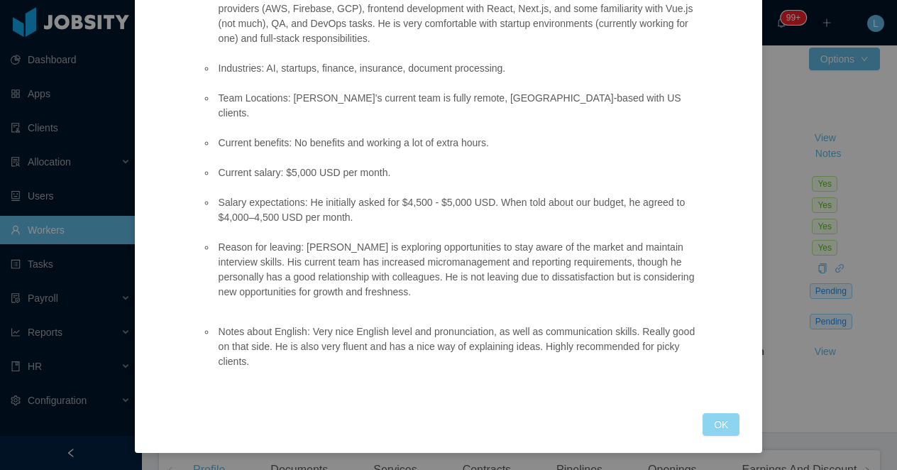
click at [714, 427] on button "OK" at bounding box center [721, 424] width 37 height 23
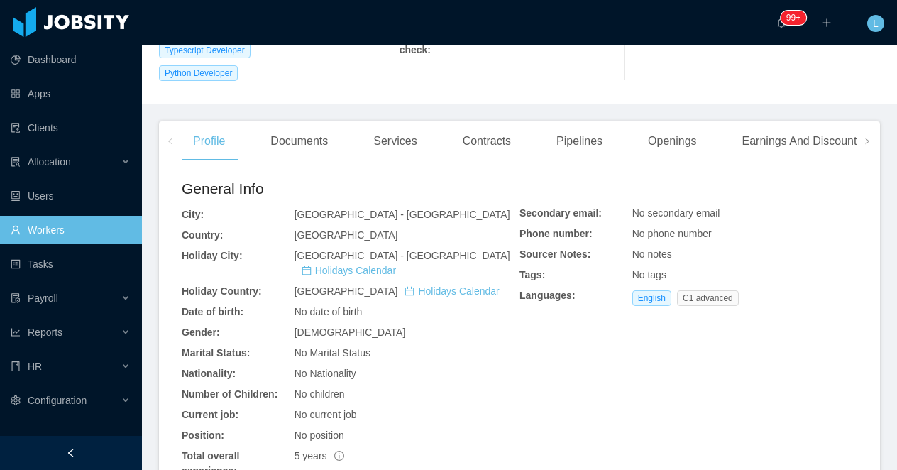
scroll to position [474, 0]
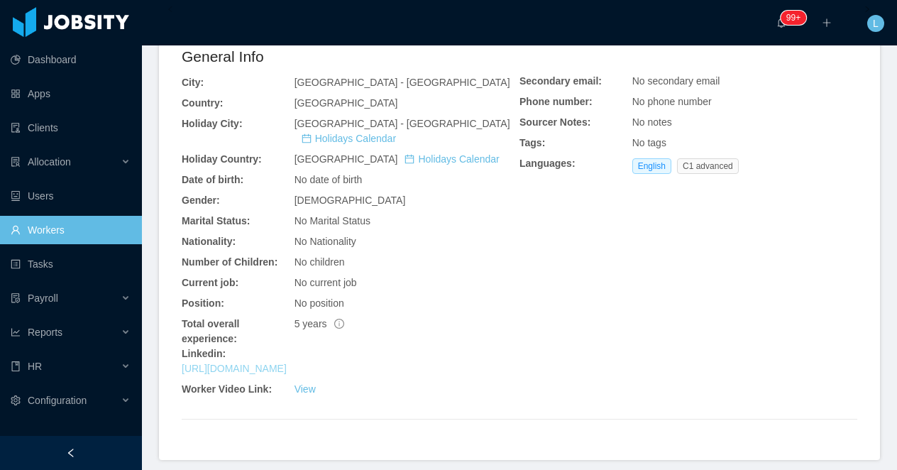
click at [241, 363] on link "[URL][DOMAIN_NAME]" at bounding box center [234, 368] width 105 height 11
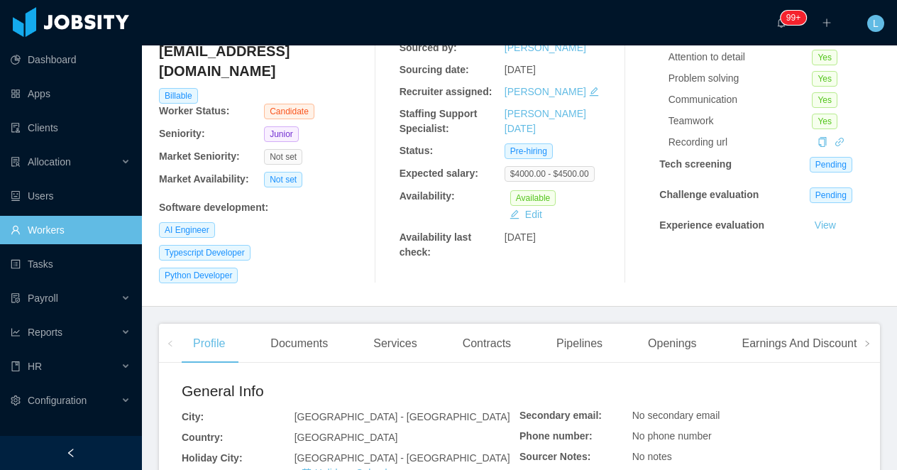
scroll to position [0, 0]
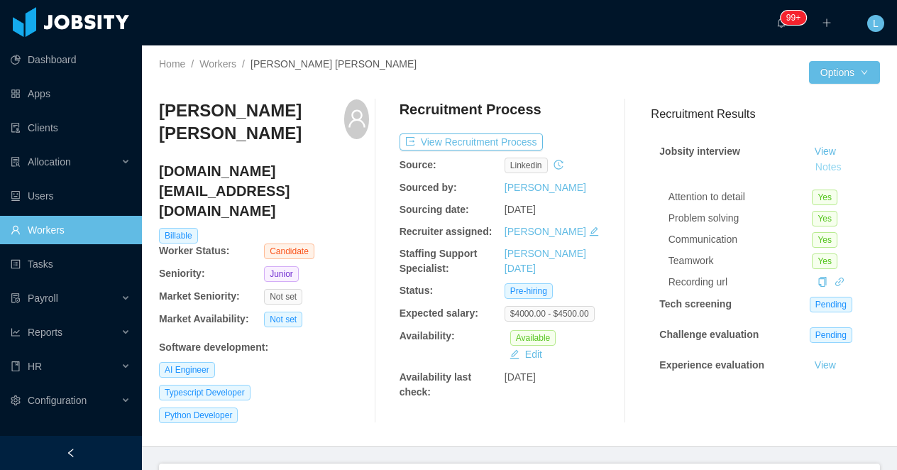
click at [841, 171] on button "Notes" at bounding box center [829, 167] width 38 height 17
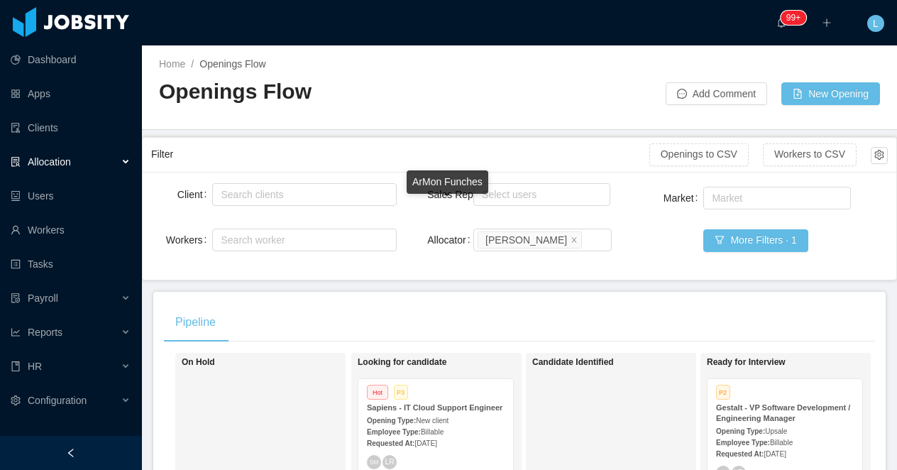
scroll to position [165, 0]
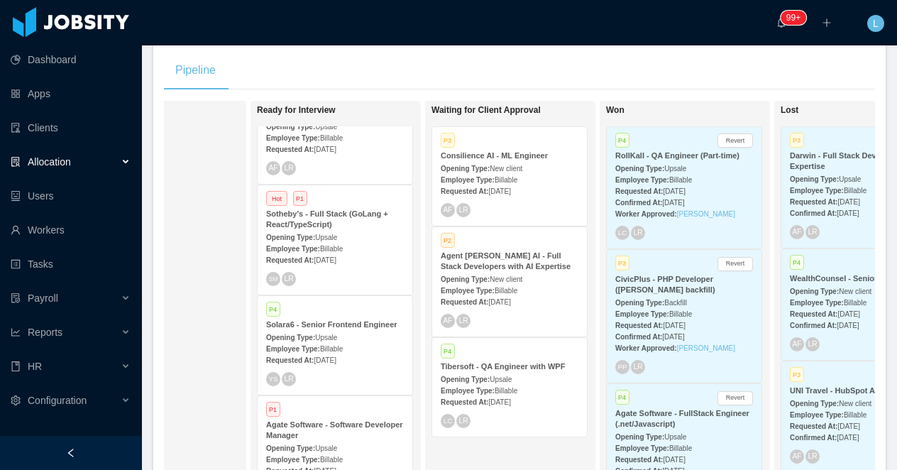
click at [329, 234] on span "Upsale" at bounding box center [326, 238] width 22 height 8
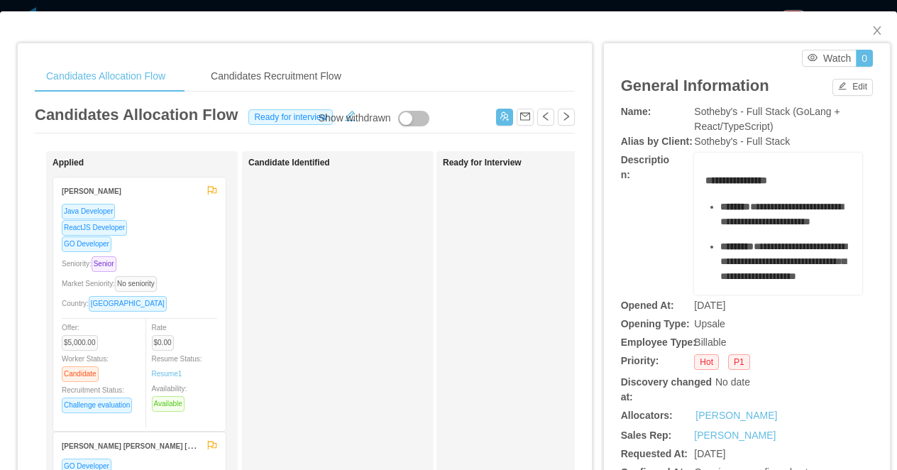
click at [465, 6] on div "Candidates Allocation Flow Candidates Recruitment Flow Candidates Allocation Fl…" at bounding box center [448, 235] width 897 height 470
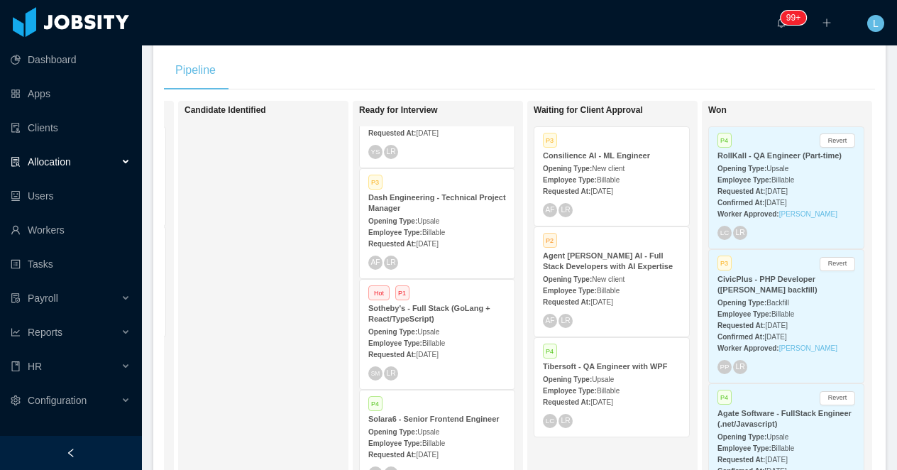
scroll to position [165, 0]
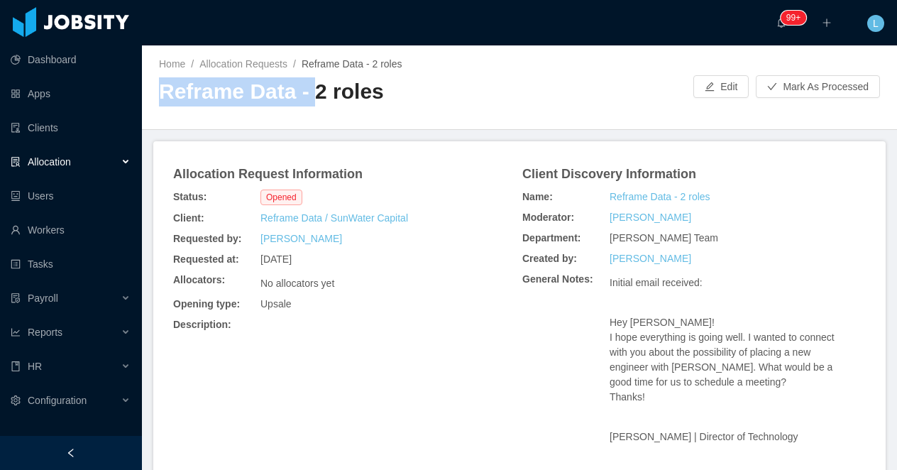
drag, startPoint x: 307, startPoint y: 94, endPoint x: 143, endPoint y: 80, distance: 164.6
click at [143, 80] on div "Home / Allocation Requests / Reframe Data - 2 roles / Reframe Data - 2 roles Ed…" at bounding box center [519, 87] width 755 height 84
copy h2 "Reframe Data -"
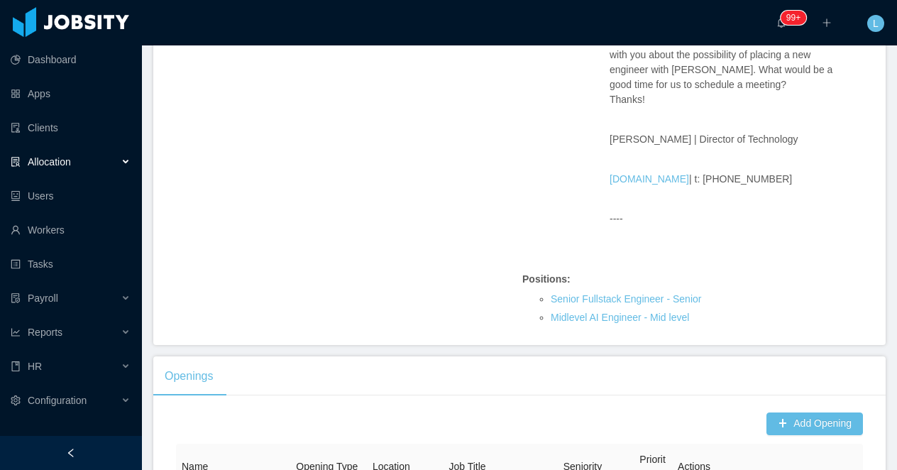
scroll to position [329, 0]
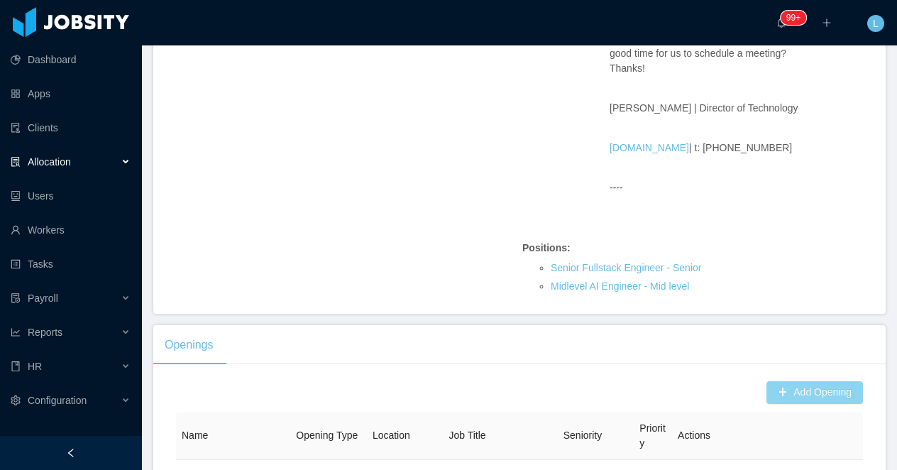
click at [790, 388] on button "Add Opening" at bounding box center [815, 392] width 97 height 23
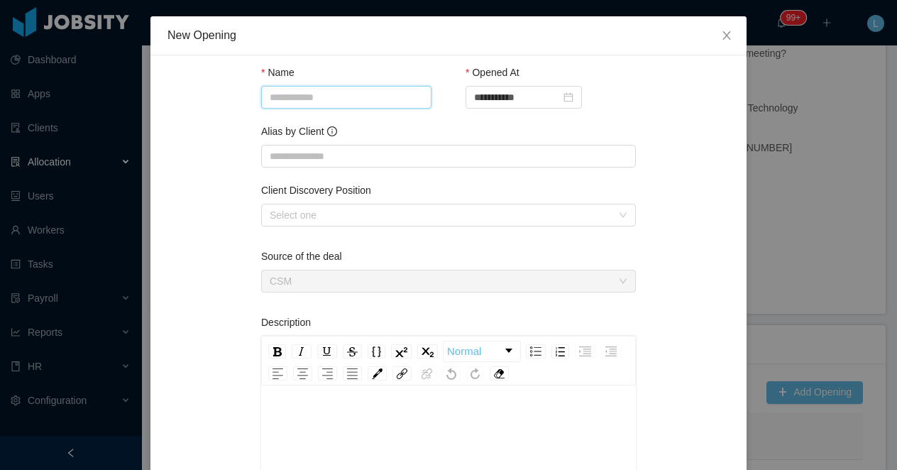
click at [354, 93] on input "Name" at bounding box center [346, 97] width 170 height 23
paste input "**********"
click at [342, 96] on input "**********" at bounding box center [346, 97] width 170 height 23
click at [420, 97] on input "**********" at bounding box center [346, 97] width 170 height 23
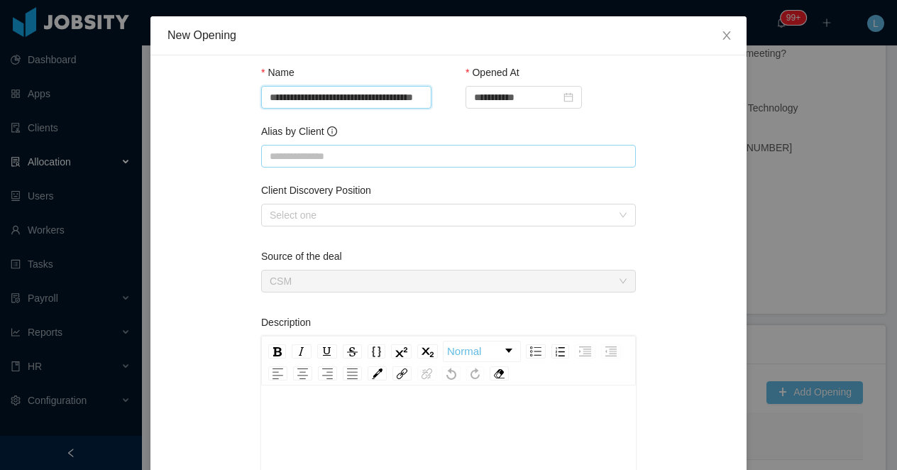
type input "**********"
click at [381, 153] on input "Alias by Client" at bounding box center [448, 156] width 375 height 23
click at [340, 93] on input "**********" at bounding box center [346, 97] width 170 height 23
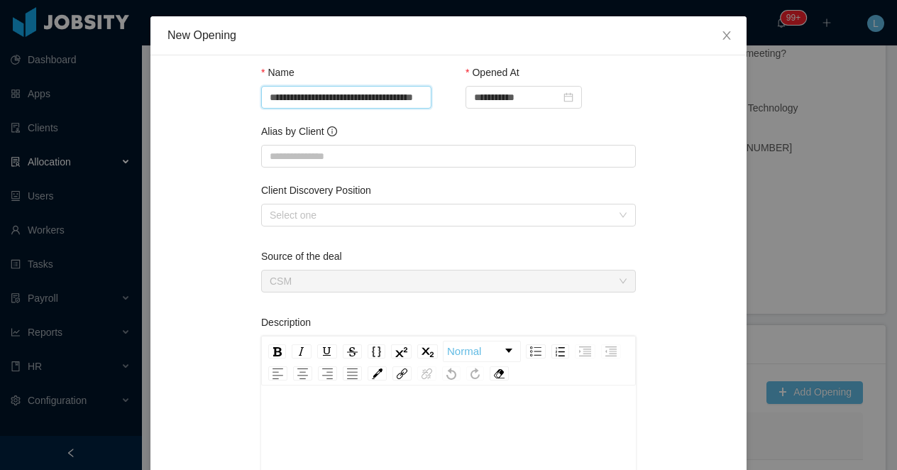
click at [340, 93] on input "**********" at bounding box center [346, 97] width 170 height 23
click at [313, 155] on input "Alias by Client" at bounding box center [448, 156] width 375 height 23
paste input "**********"
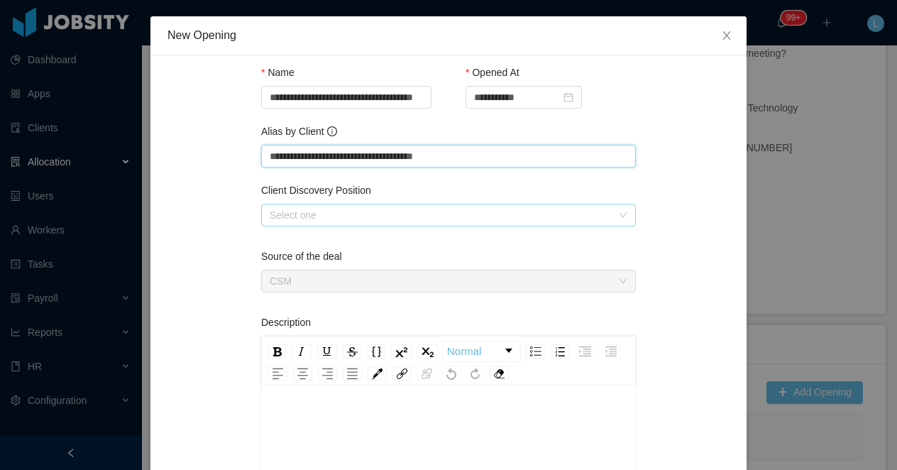
type input "**********"
click at [311, 225] on div "Select one" at bounding box center [444, 214] width 349 height 21
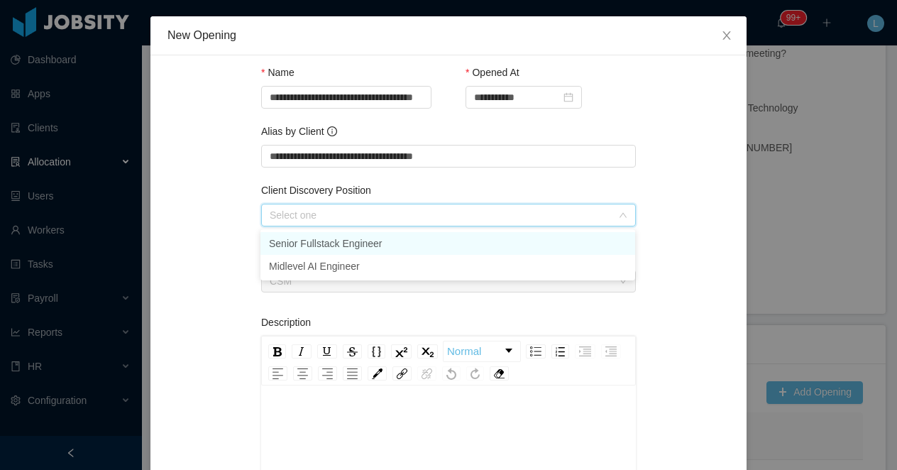
click at [313, 246] on li "Senior Fullstack Engineer" at bounding box center [448, 243] width 375 height 23
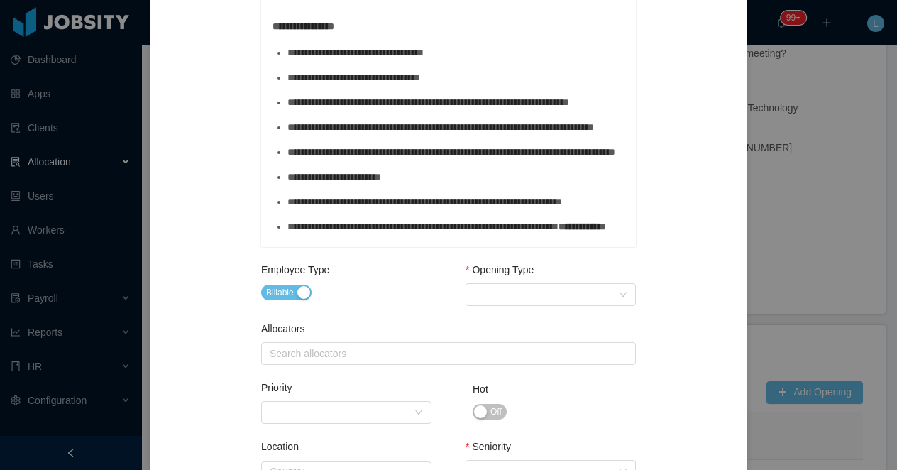
scroll to position [395, 0]
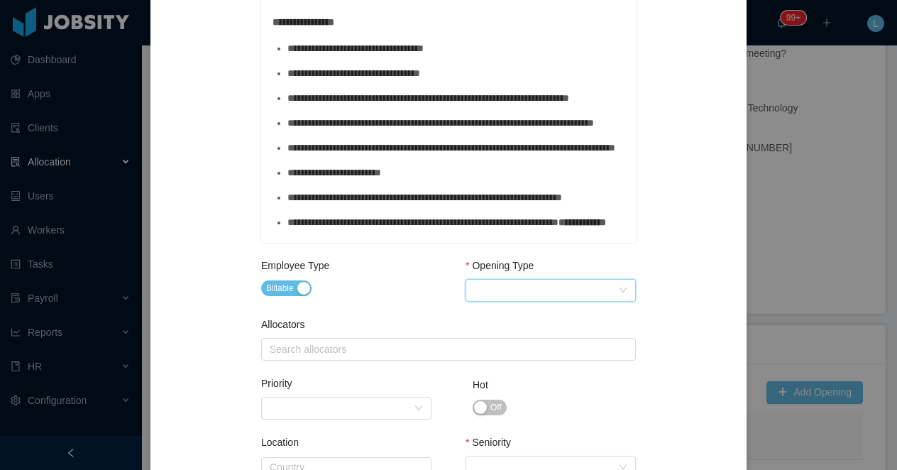
click at [499, 290] on div "Select Opening Type" at bounding box center [546, 290] width 144 height 21
click at [547, 344] on li "Upsale" at bounding box center [550, 341] width 170 height 23
click at [332, 351] on div "Search allocators" at bounding box center [445, 349] width 351 height 14
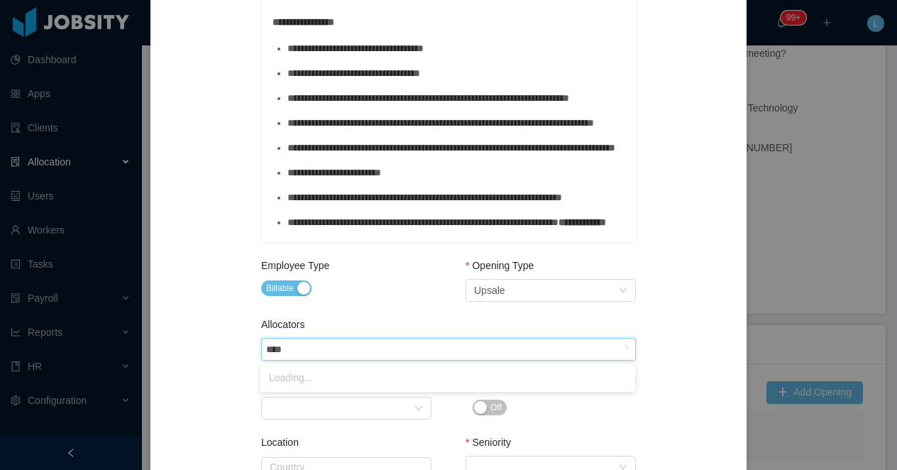
type input "*****"
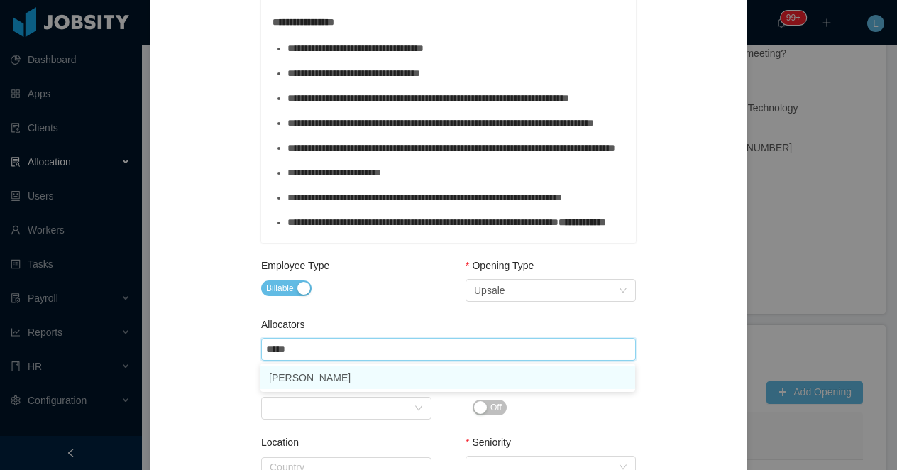
click at [321, 381] on li "Luisa Romero" at bounding box center [448, 377] width 375 height 23
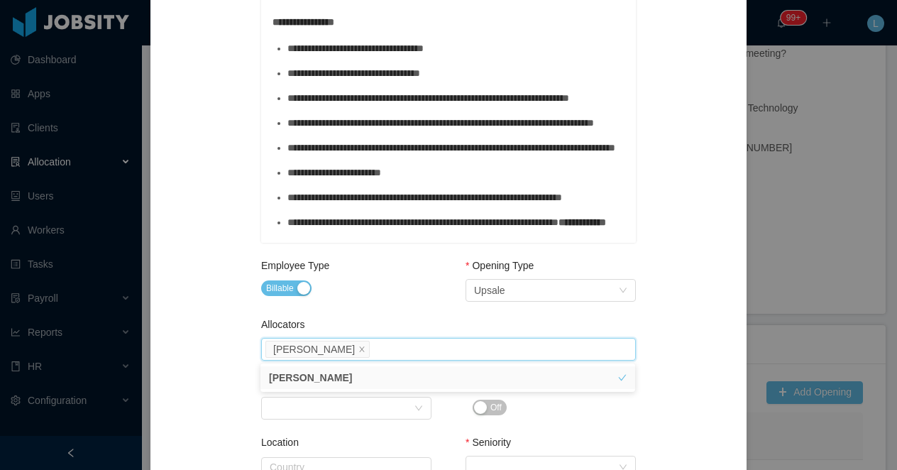
click at [349, 310] on div "Employee Type Billable" at bounding box center [346, 291] width 170 height 66
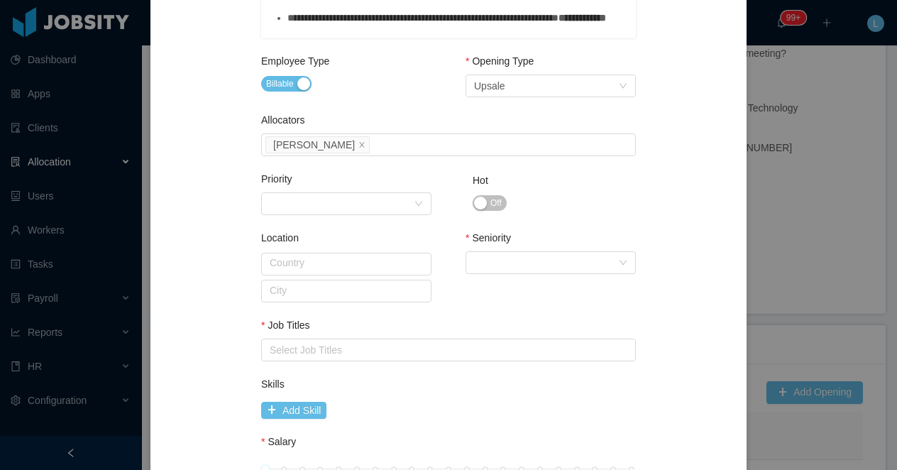
scroll to position [618, 0]
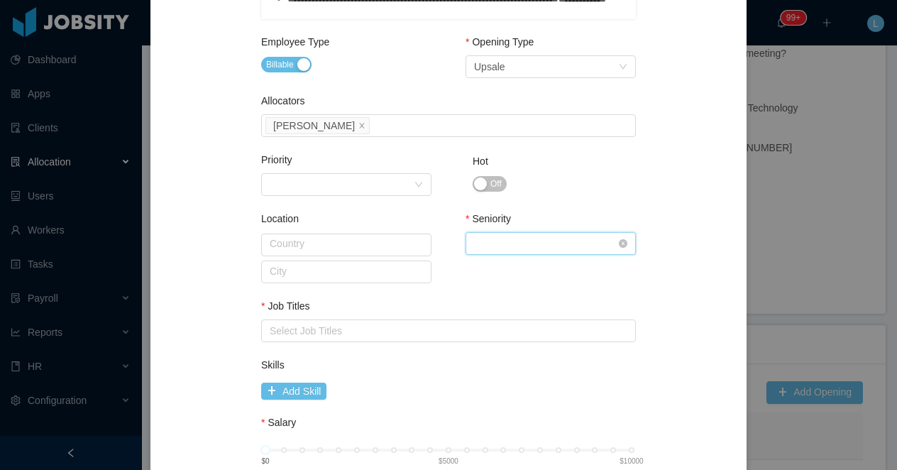
click at [486, 248] on div "Select Seniority" at bounding box center [546, 243] width 144 height 21
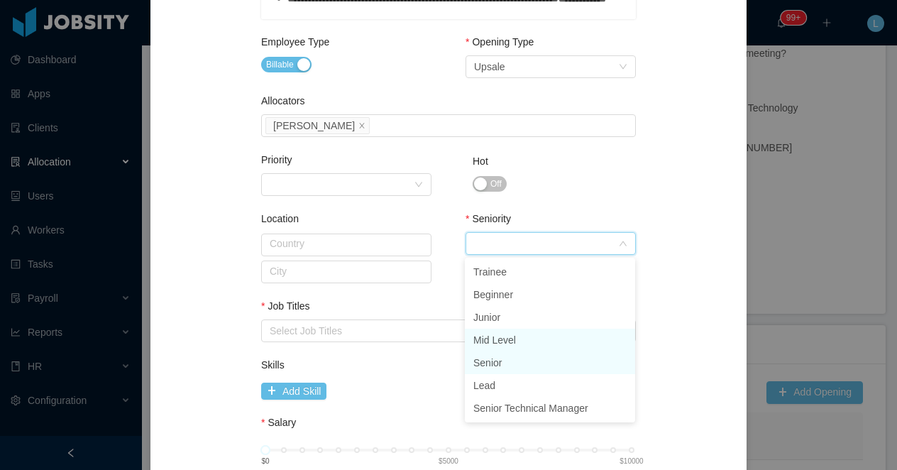
click at [526, 357] on li "Senior" at bounding box center [550, 362] width 170 height 23
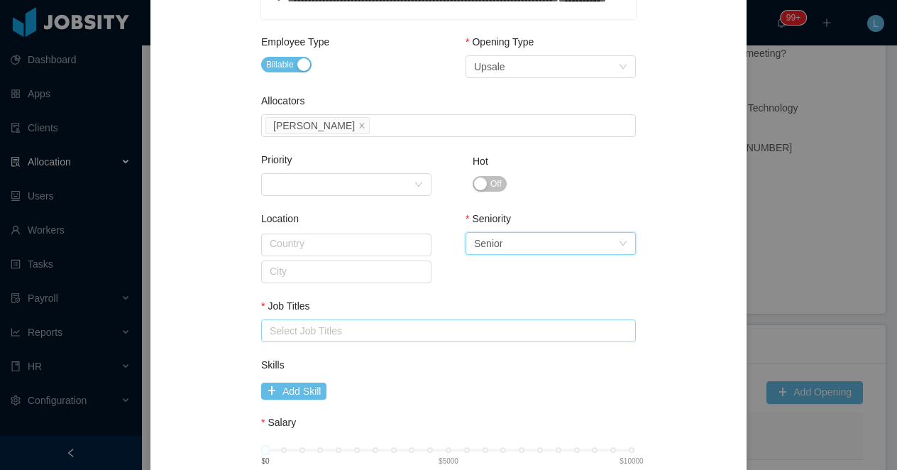
click at [355, 326] on div "Select Job Titles" at bounding box center [445, 331] width 351 height 14
type input "****"
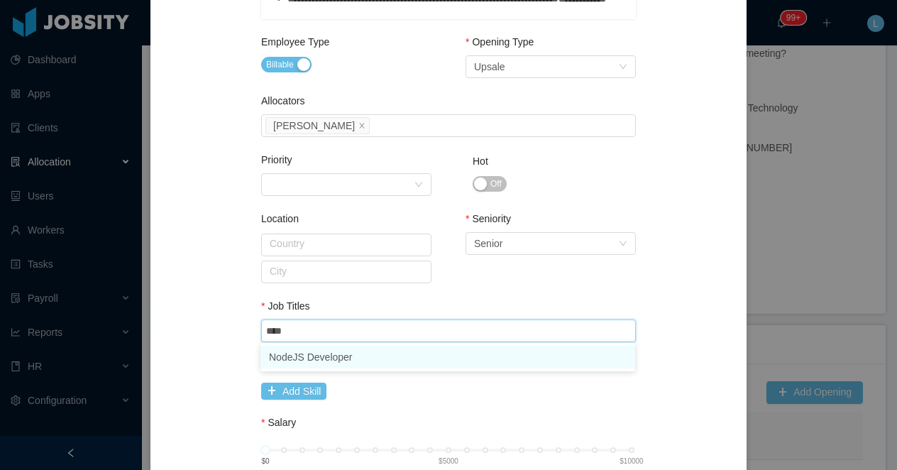
click at [348, 360] on li "NodeJS Developer" at bounding box center [448, 357] width 375 height 23
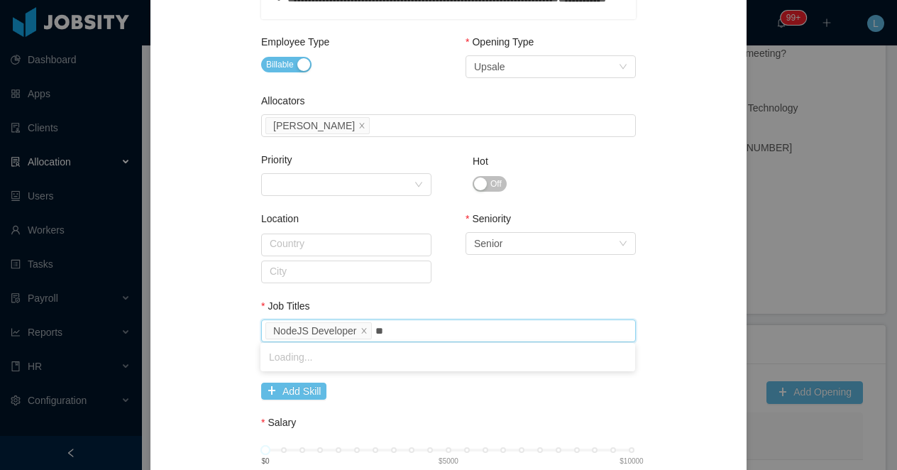
type input "***"
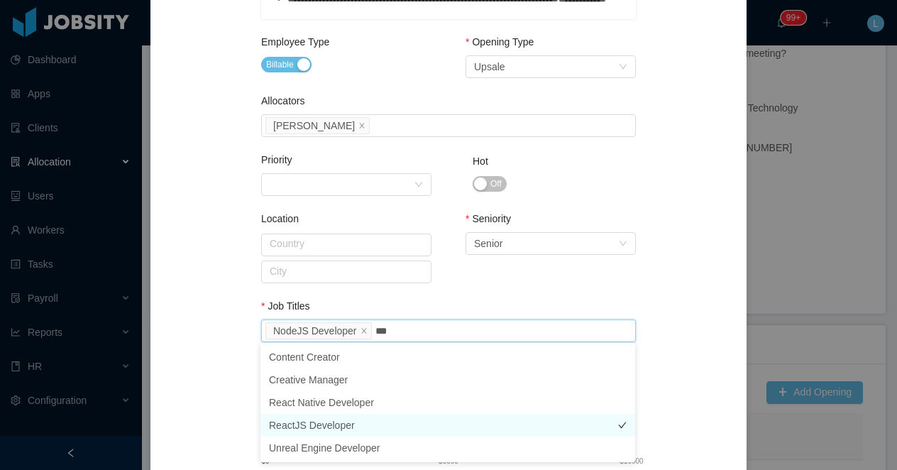
click at [323, 427] on li "ReactJS Developer" at bounding box center [448, 425] width 375 height 23
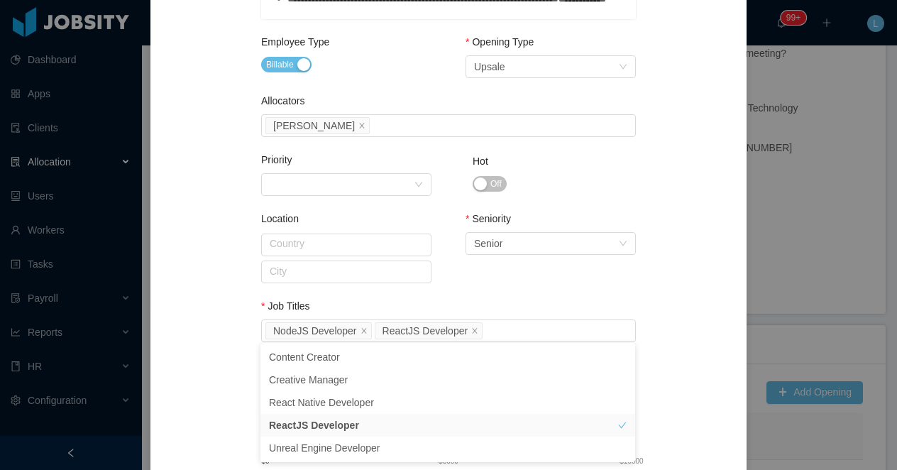
click at [214, 422] on div "**********" at bounding box center [449, 16] width 562 height 1125
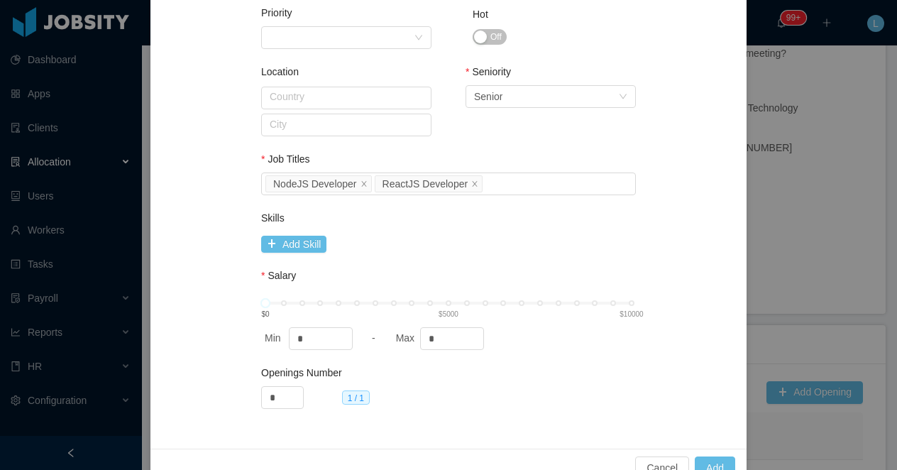
scroll to position [780, 0]
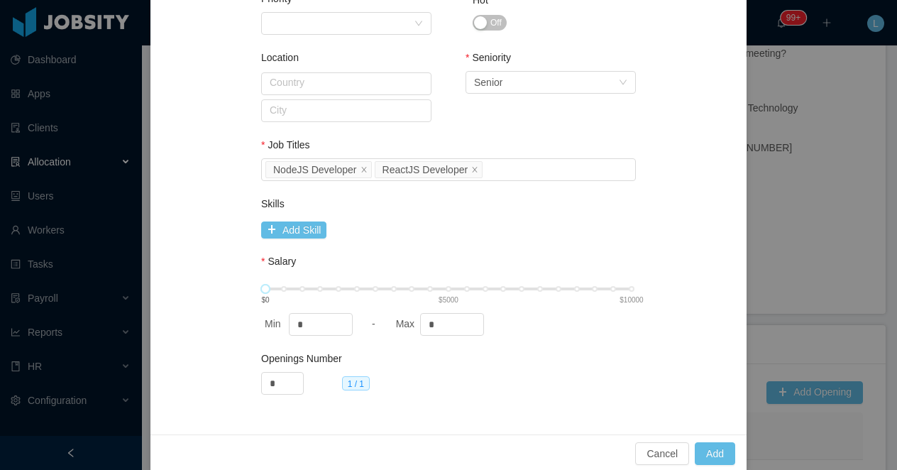
type input "****"
click at [450, 285] on div "$0 $5000 $10000" at bounding box center [449, 289] width 366 height 9
click at [711, 451] on button "Add" at bounding box center [715, 453] width 40 height 23
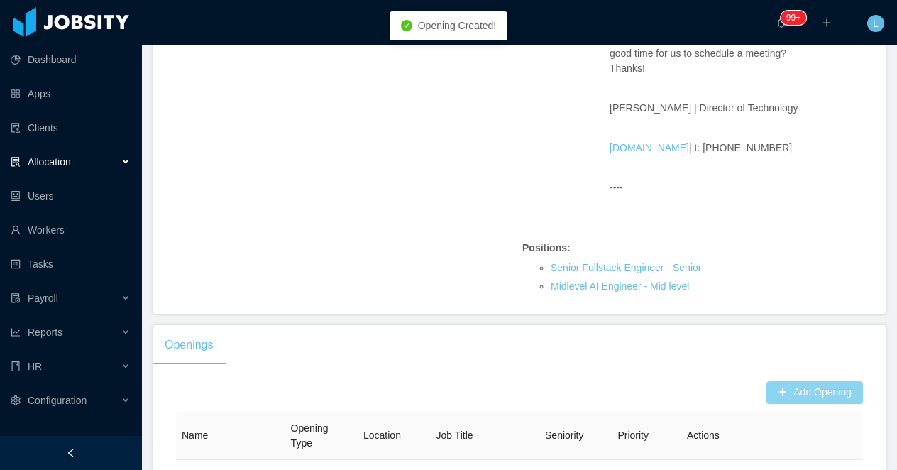
scroll to position [464, 0]
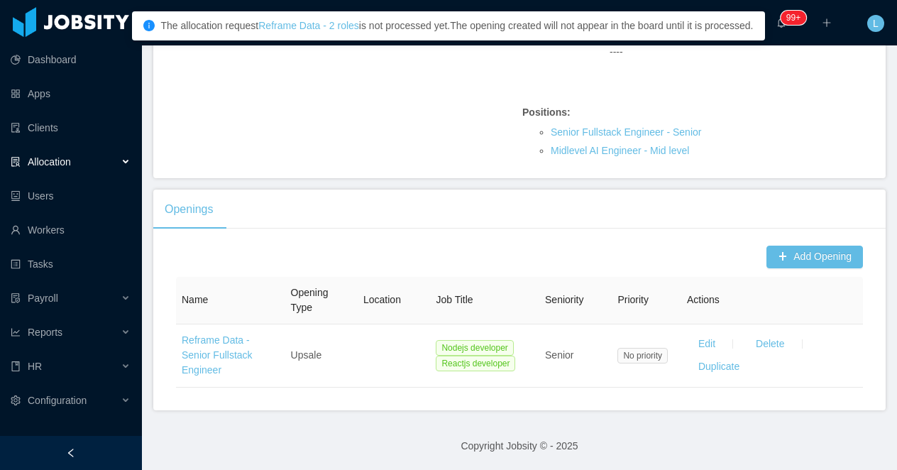
click at [81, 457] on div at bounding box center [71, 453] width 142 height 34
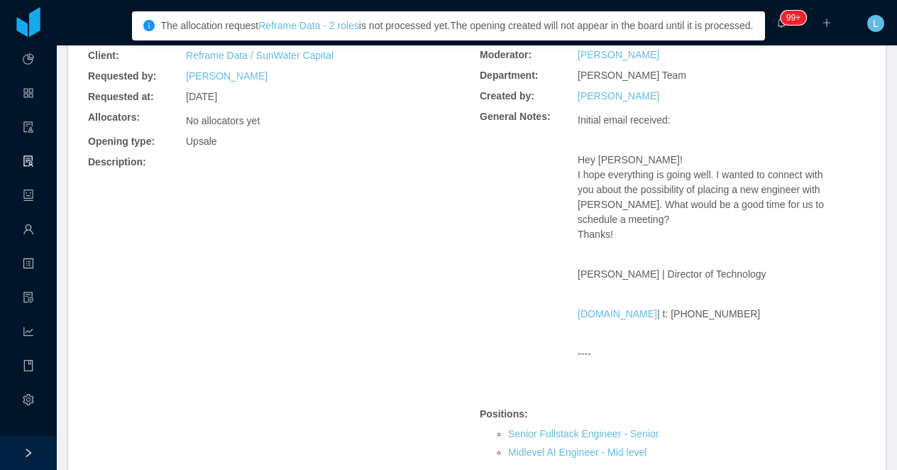
scroll to position [0, 0]
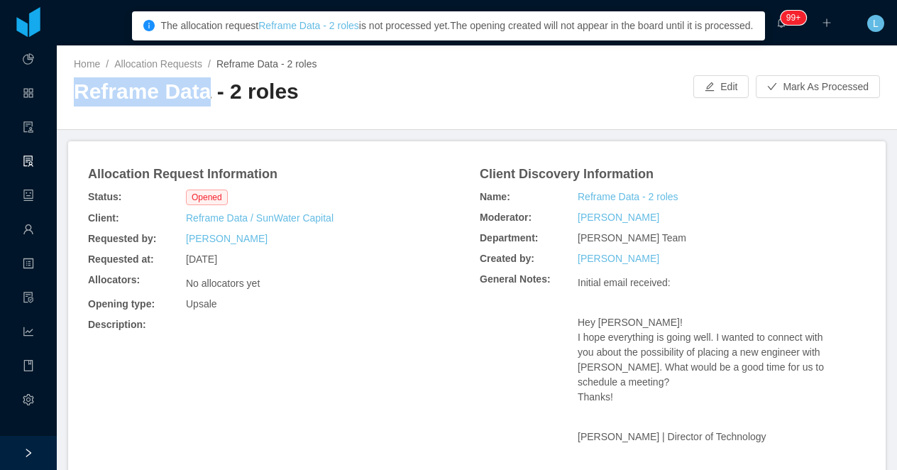
drag, startPoint x: 205, startPoint y: 96, endPoint x: 59, endPoint y: 94, distance: 146.3
click at [59, 94] on div "Home / Allocation Requests / Reframe Data - 2 roles / Reframe Data - 2 roles Ed…" at bounding box center [477, 87] width 841 height 84
copy h2 "Reframe Data"
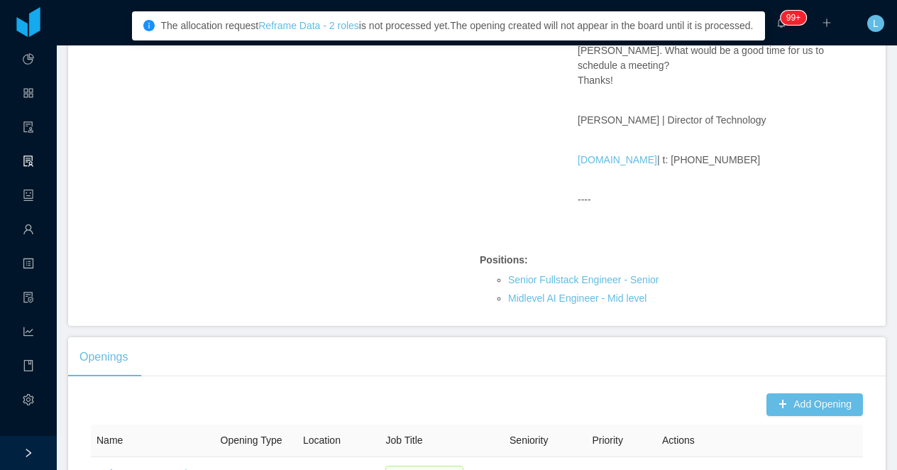
scroll to position [321, 0]
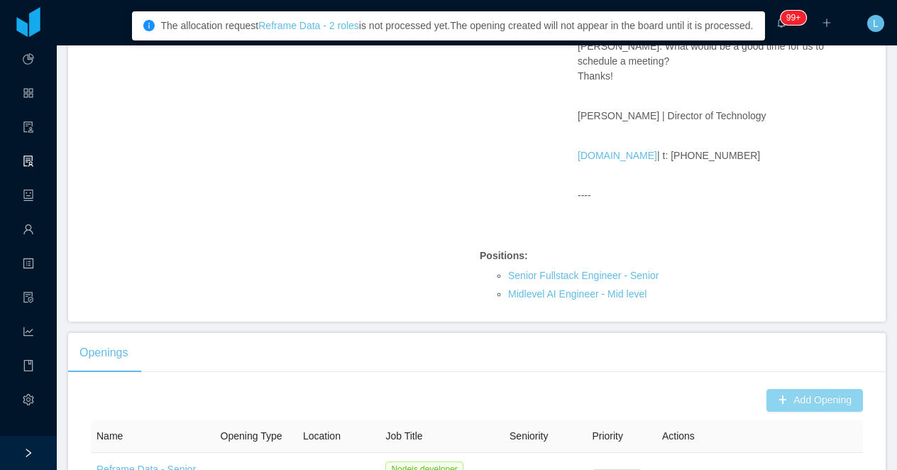
click at [804, 402] on button "Add Opening" at bounding box center [815, 400] width 97 height 23
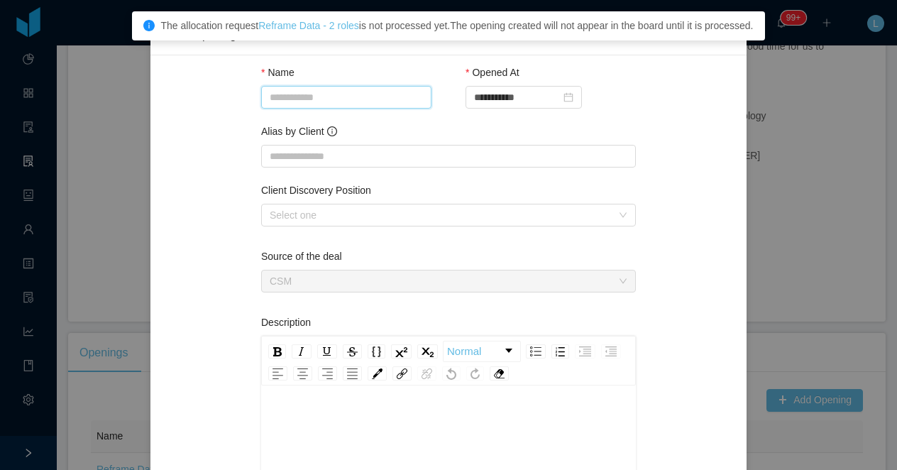
click at [302, 104] on input "Name" at bounding box center [346, 97] width 170 height 23
paste input "**********"
type input "**********"
click at [307, 157] on input "Alias by Client" at bounding box center [448, 156] width 375 height 23
click at [315, 92] on input "**********" at bounding box center [346, 97] width 170 height 23
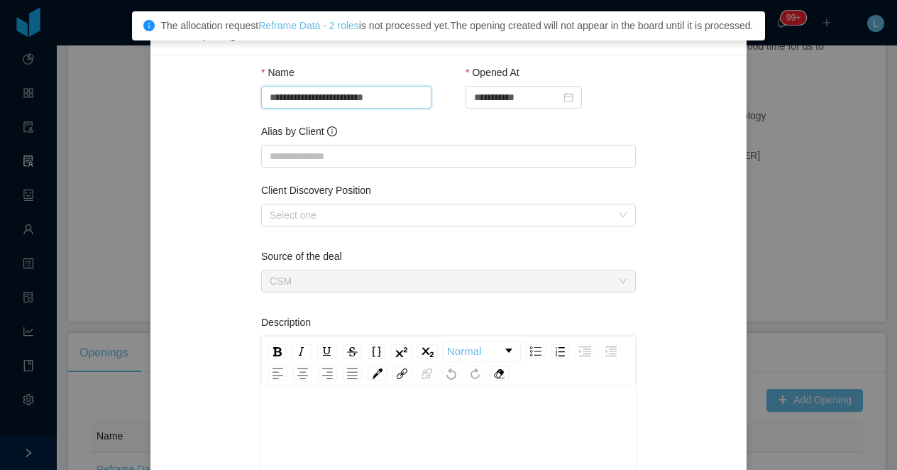
click at [315, 92] on input "**********" at bounding box center [346, 97] width 170 height 23
click at [295, 160] on input "Alias by Client" at bounding box center [448, 156] width 375 height 23
paste input "**********"
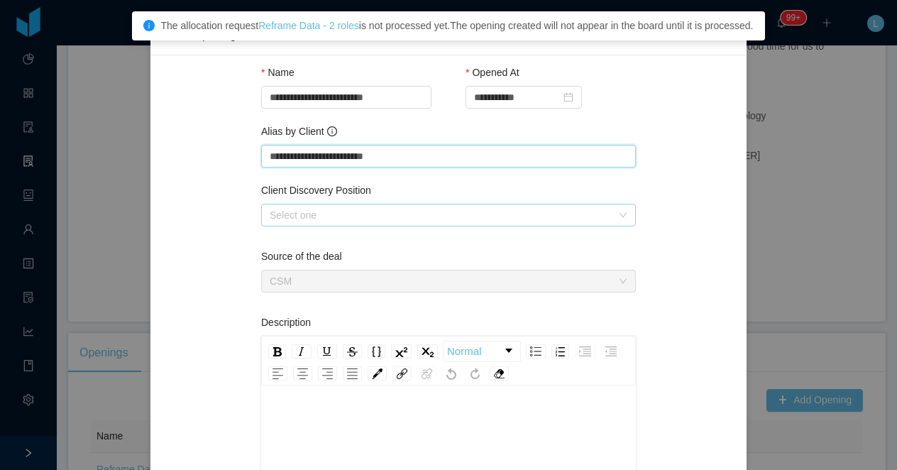
click at [302, 218] on div "Select one" at bounding box center [441, 215] width 342 height 14
type input "**********"
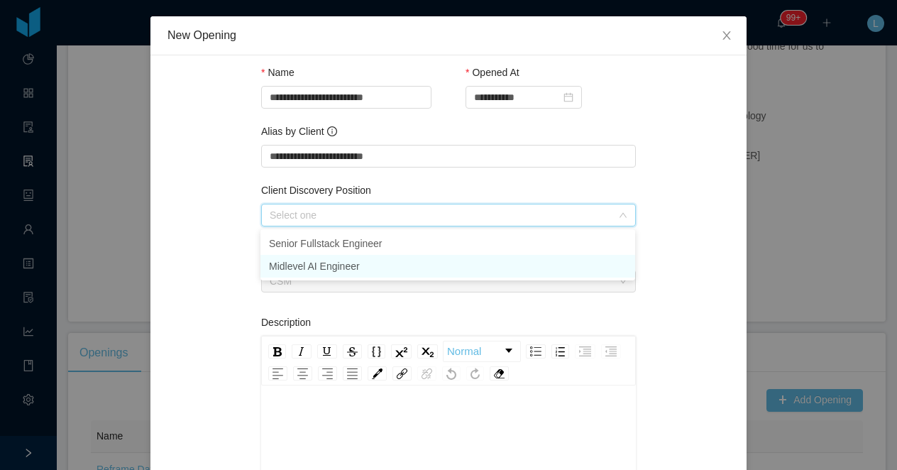
click at [313, 266] on li "Midlevel AI Engineer" at bounding box center [448, 266] width 375 height 23
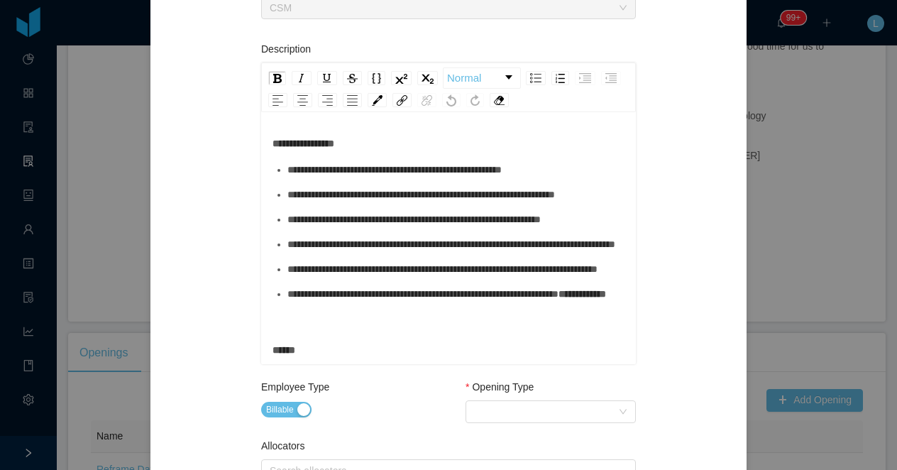
scroll to position [278, 0]
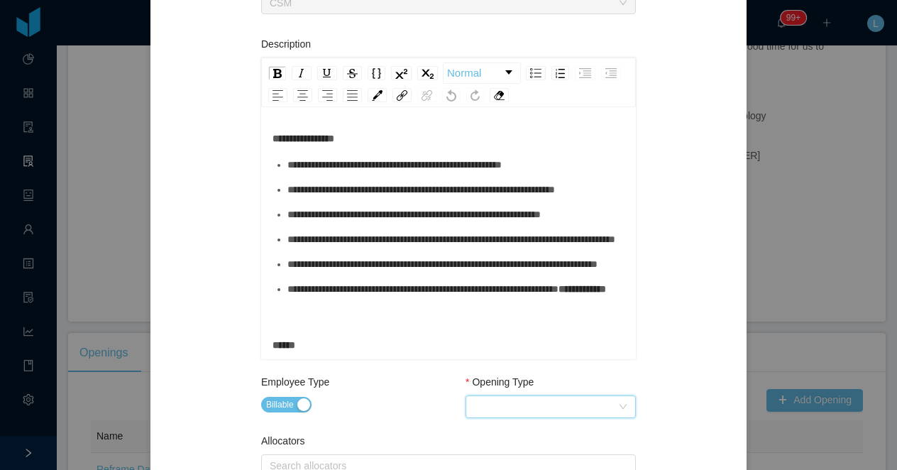
click at [485, 400] on div "Select Opening Type" at bounding box center [546, 406] width 144 height 21
click at [508, 361] on li "Upsale" at bounding box center [550, 355] width 170 height 23
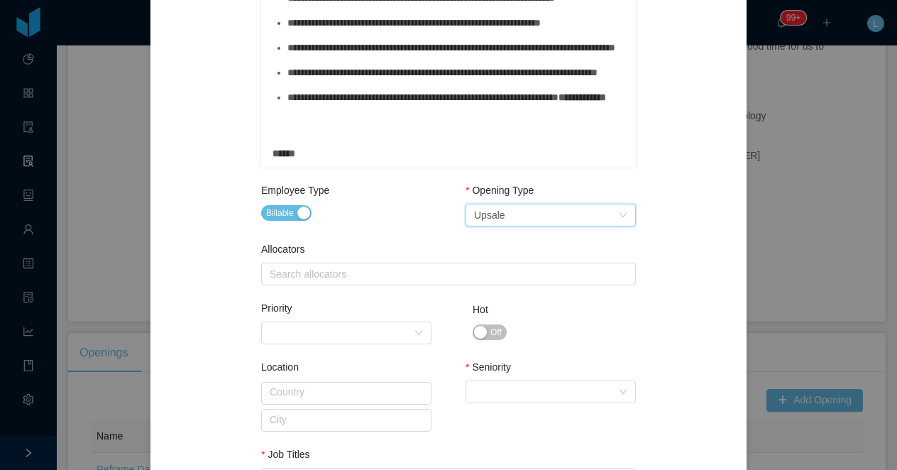
scroll to position [537, 0]
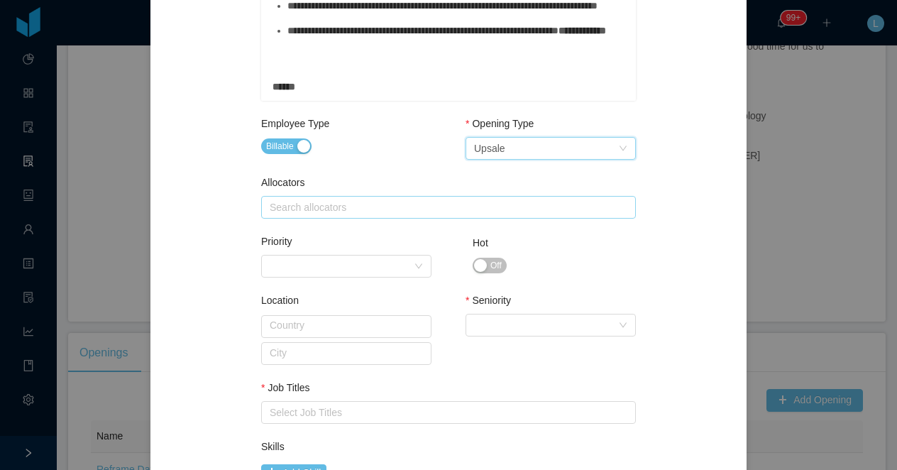
click at [338, 212] on div "Search allocators" at bounding box center [445, 207] width 351 height 14
type input "*****"
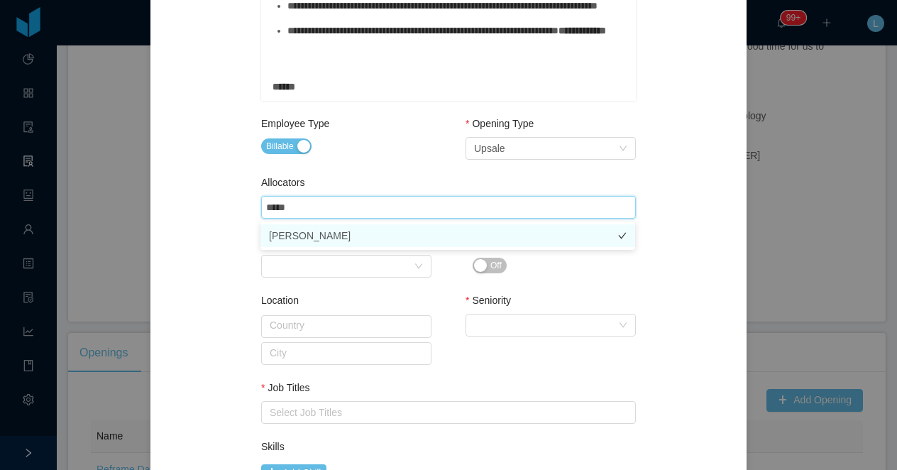
click at [337, 241] on li "Luisa Romero" at bounding box center [448, 235] width 375 height 23
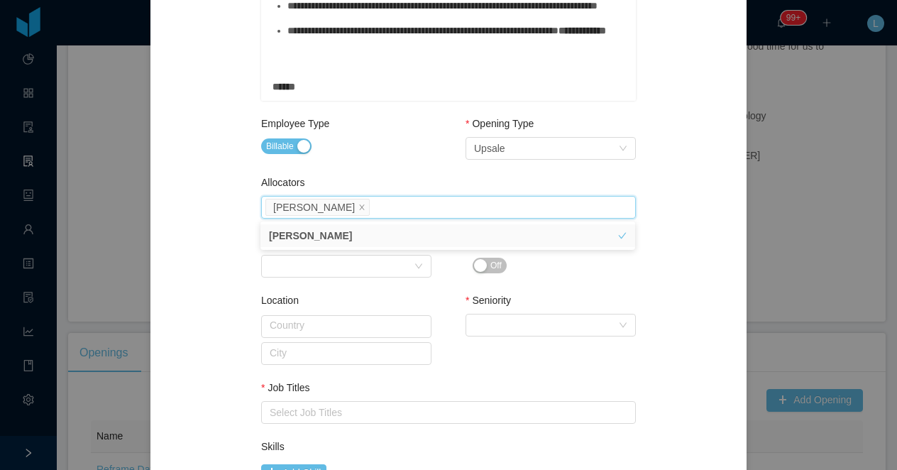
click at [202, 347] on div "**********" at bounding box center [449, 98] width 562 height 1125
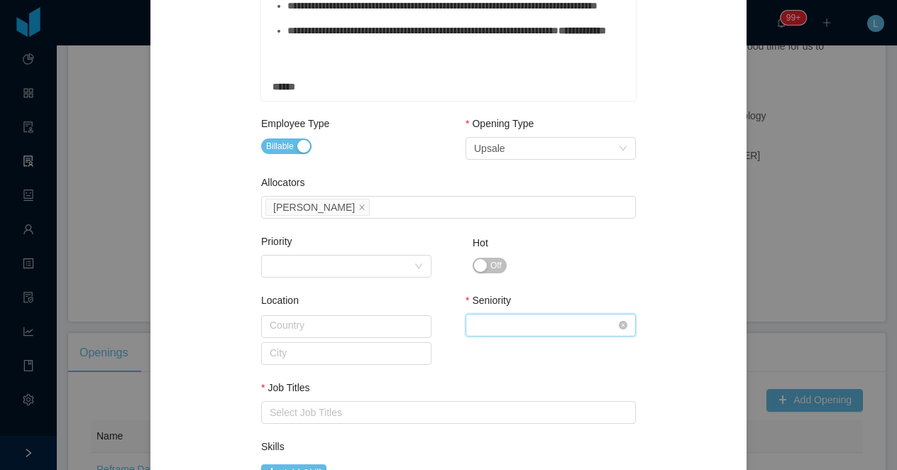
click at [486, 331] on div "Select Seniority" at bounding box center [546, 325] width 144 height 21
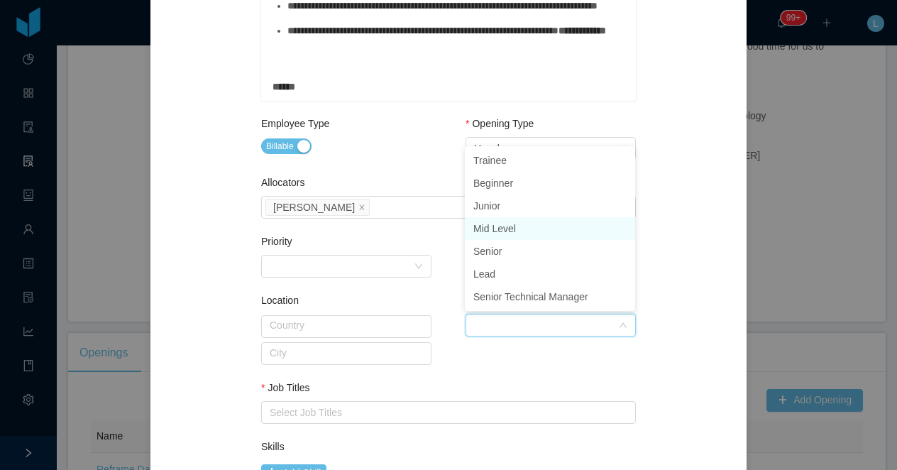
click at [522, 227] on li "Mid Level" at bounding box center [550, 228] width 170 height 23
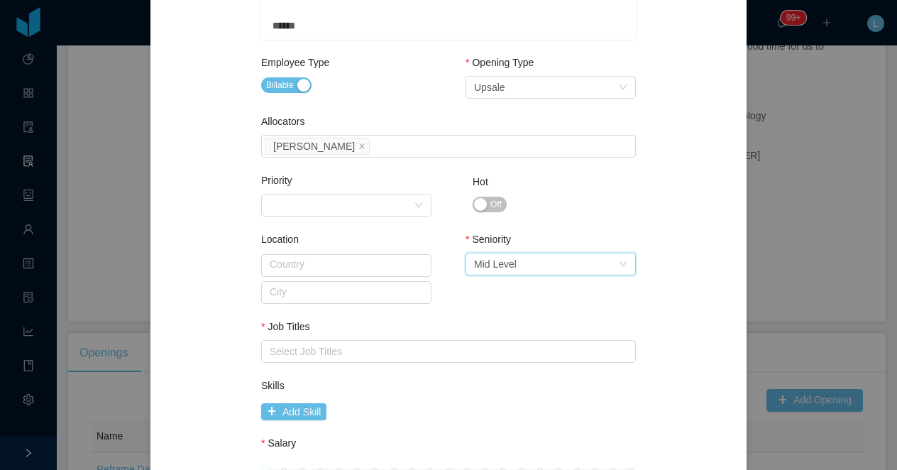
scroll to position [615, 0]
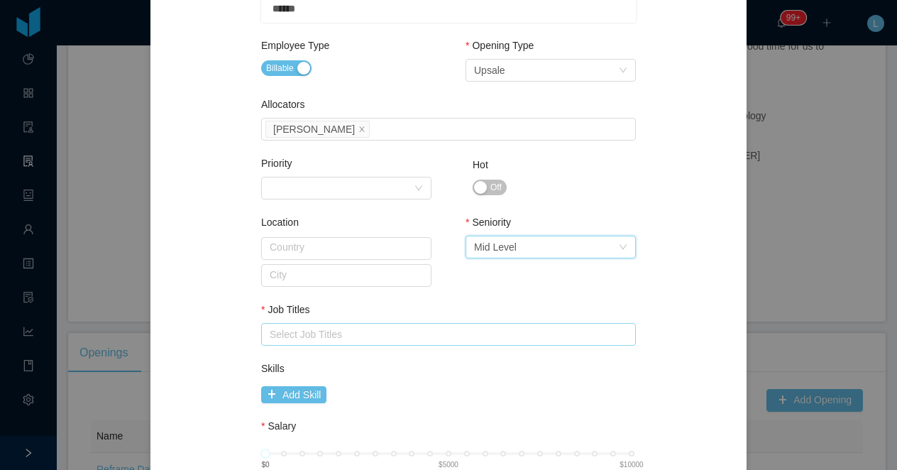
click at [334, 332] on div "Select Job Titles" at bounding box center [445, 334] width 351 height 14
type input "**"
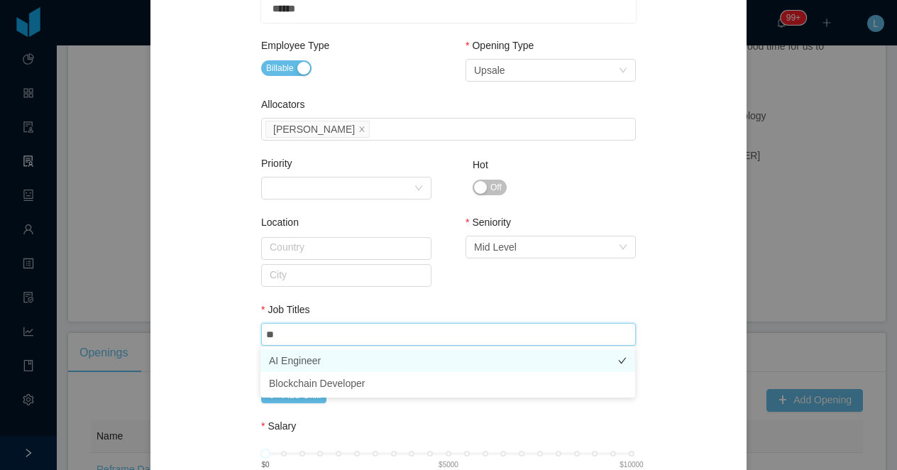
click at [334, 360] on li "AI Engineer" at bounding box center [448, 360] width 375 height 23
click at [362, 295] on div "Location Country City" at bounding box center [346, 262] width 170 height 94
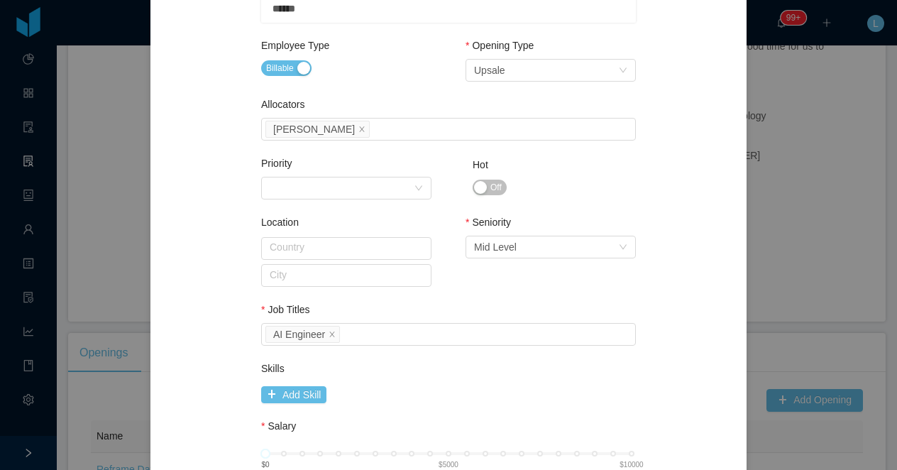
scroll to position [780, 0]
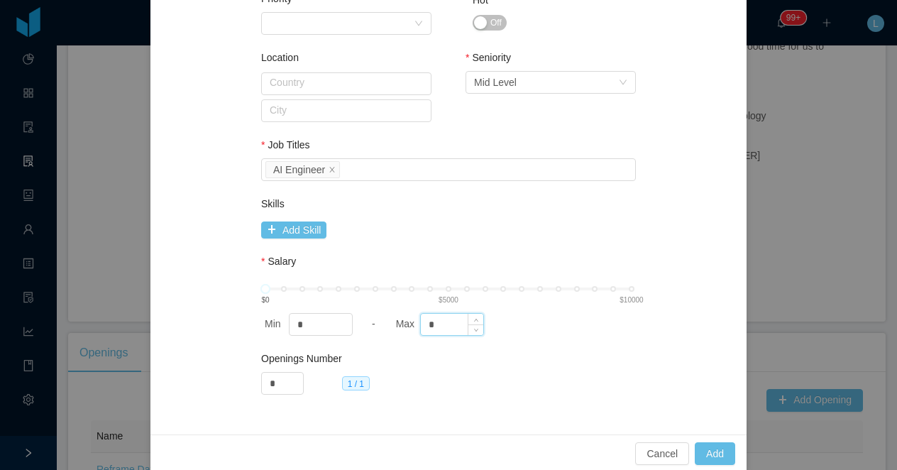
drag, startPoint x: 440, startPoint y: 317, endPoint x: 429, endPoint y: 317, distance: 11.4
click at [429, 317] on input "*" at bounding box center [452, 324] width 62 height 21
type input "****"
click at [703, 451] on button "Add" at bounding box center [715, 453] width 40 height 23
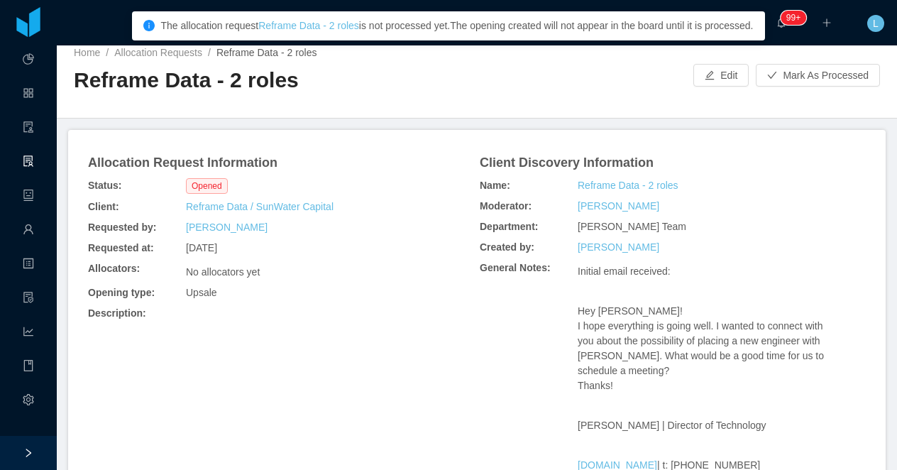
scroll to position [0, 0]
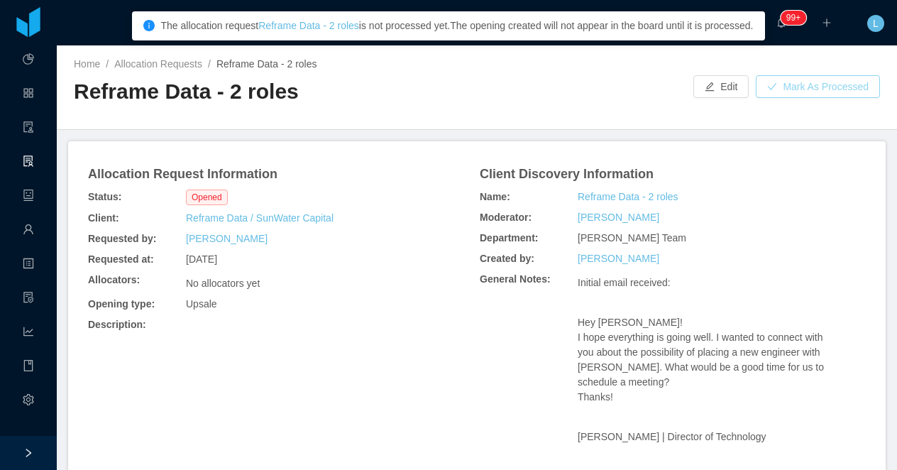
click at [782, 93] on button "Mark As Processed" at bounding box center [818, 86] width 124 height 23
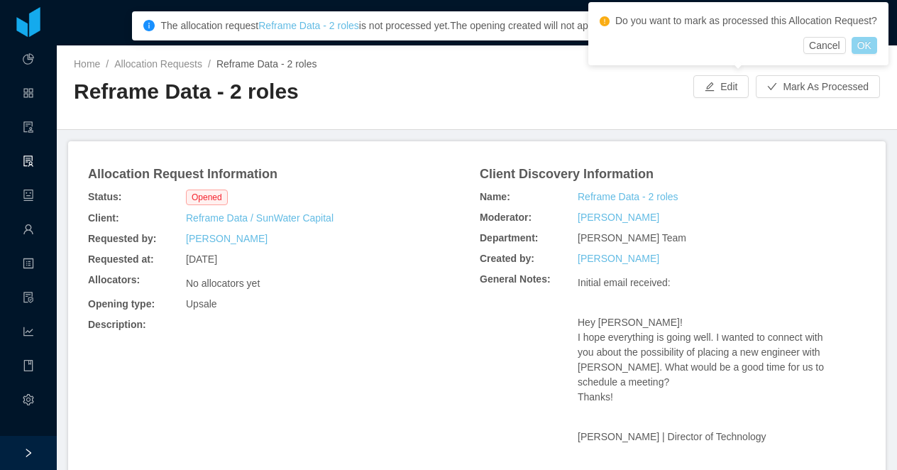
click at [872, 54] on button "OK" at bounding box center [865, 45] width 26 height 17
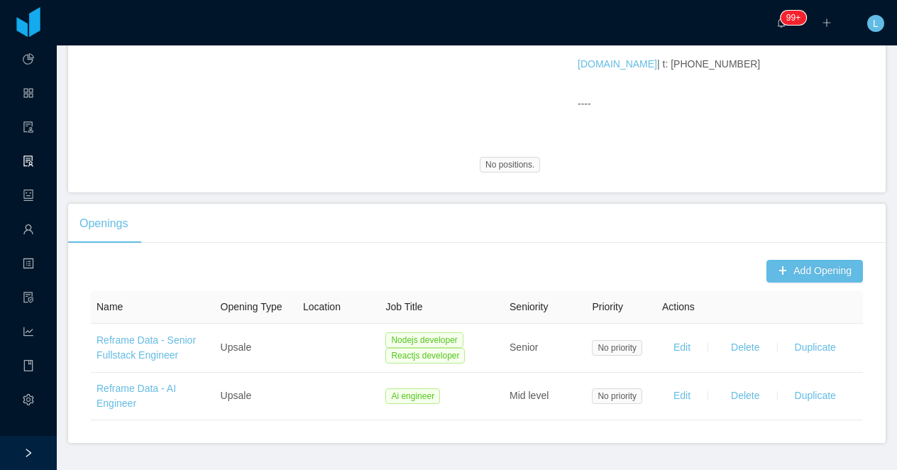
scroll to position [434, 0]
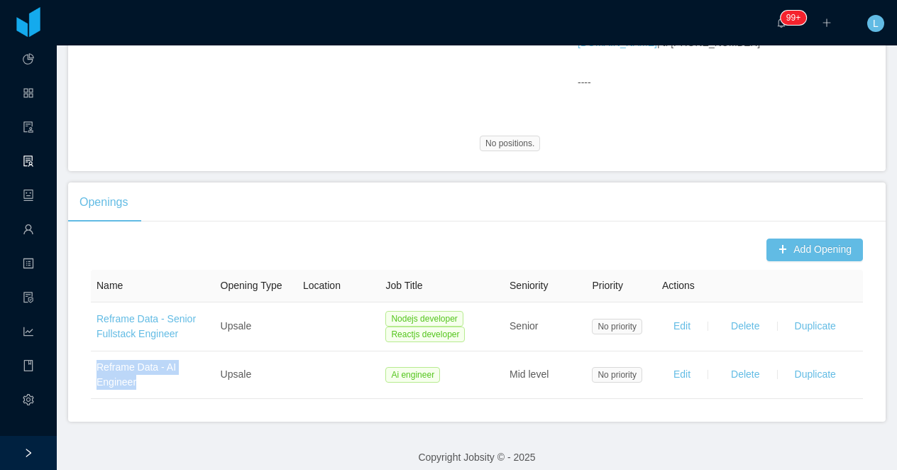
copy link "Reframe Data - AI Engineer"
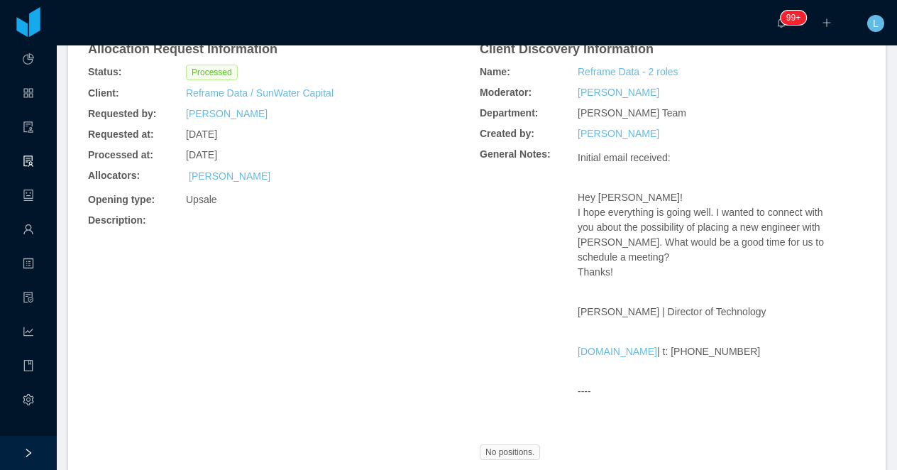
scroll to position [0, 0]
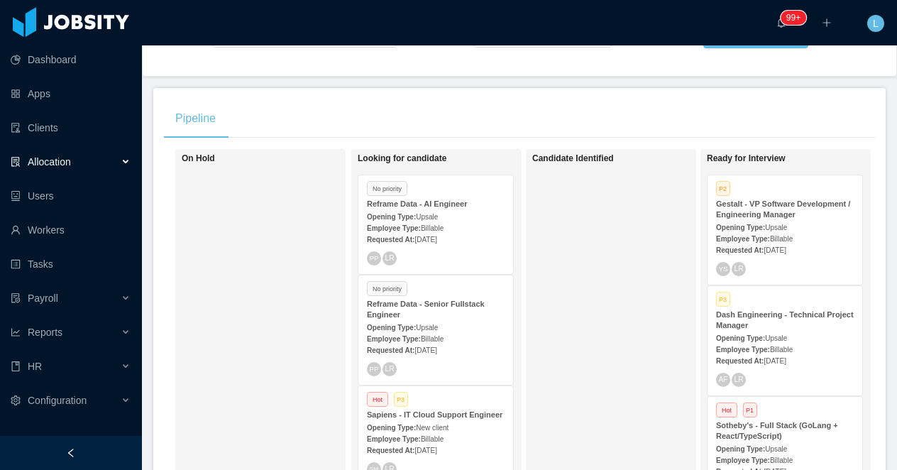
click at [448, 324] on div "Opening Type: Upsale" at bounding box center [436, 327] width 138 height 15
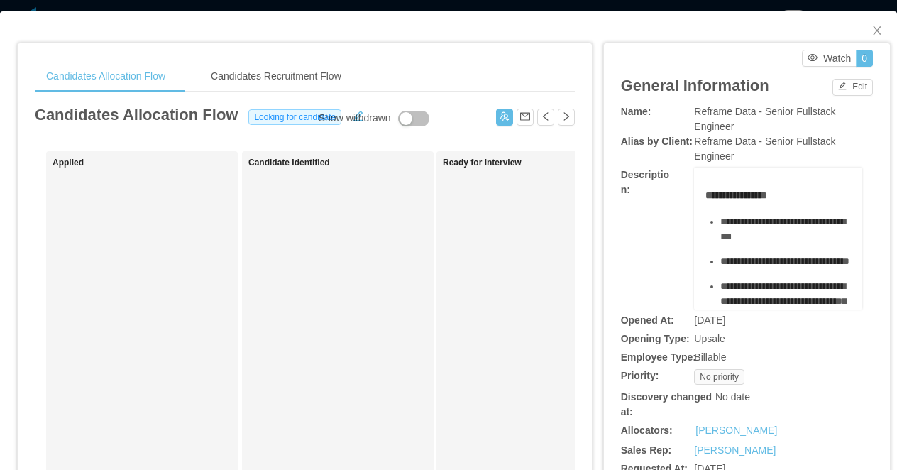
click at [373, 9] on div "**********" at bounding box center [448, 235] width 897 height 470
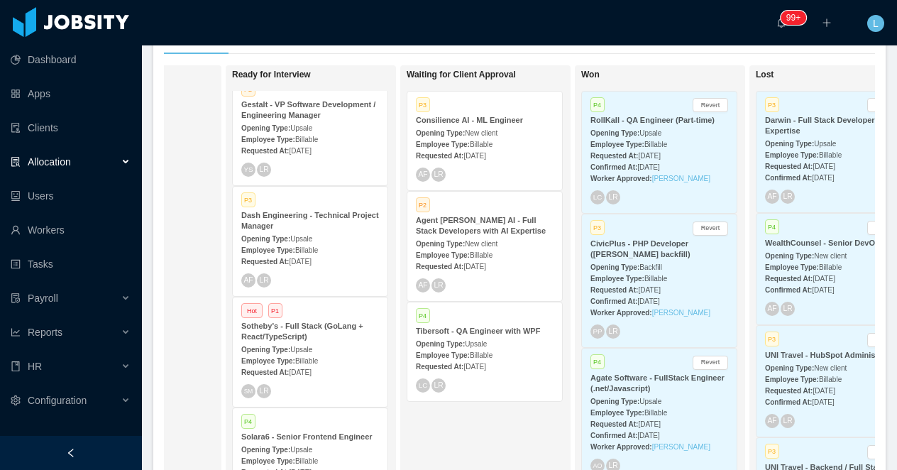
scroll to position [0, 474]
click at [489, 135] on span "New client" at bounding box center [482, 133] width 33 height 8
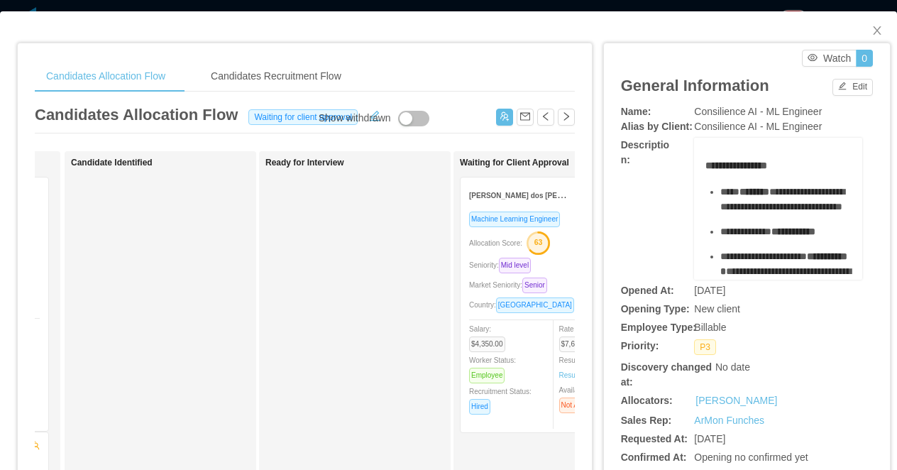
scroll to position [0, 278]
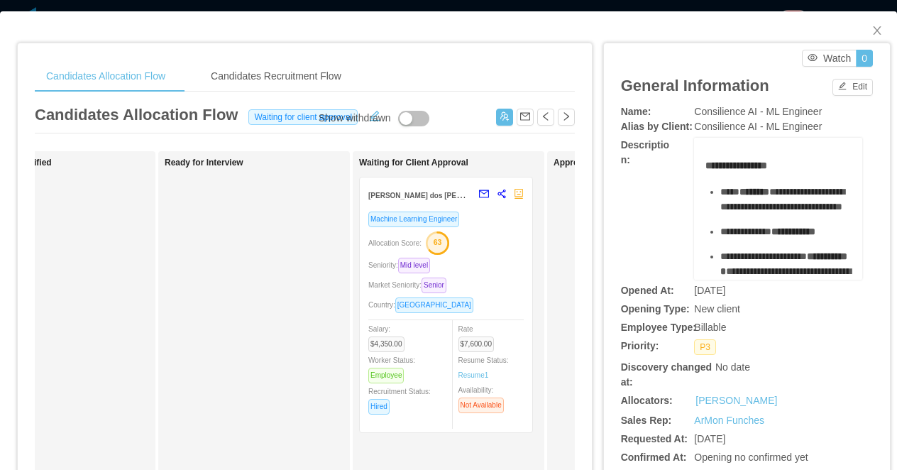
click at [400, 9] on div "Candidates Allocation Flow Candidates Recruitment Flow Candidates Allocation Fl…" at bounding box center [448, 235] width 897 height 470
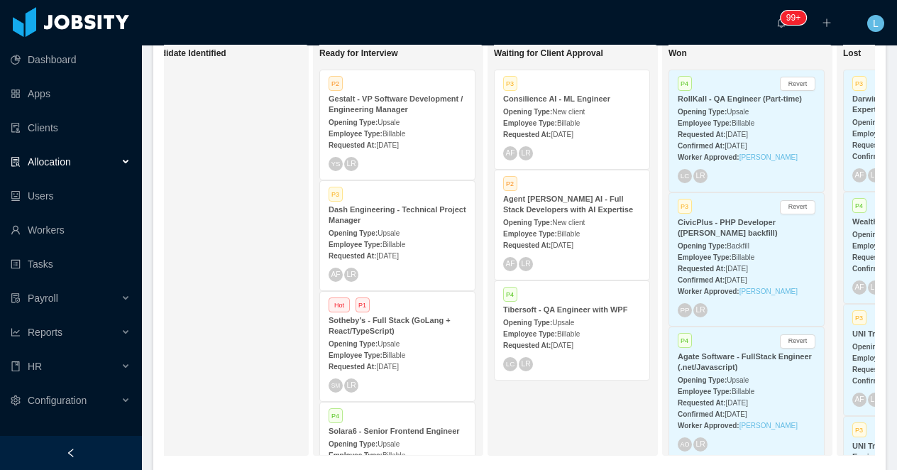
scroll to position [294, 0]
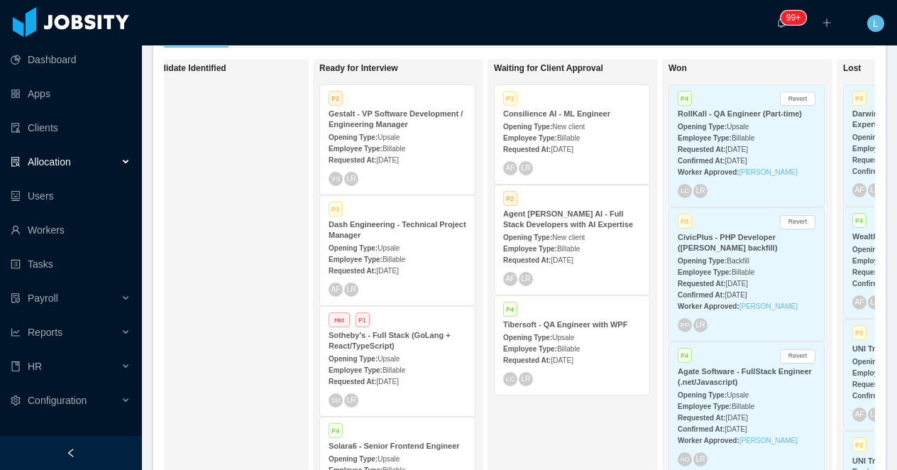
click at [383, 251] on div "Employee Type: Billable" at bounding box center [398, 258] width 138 height 15
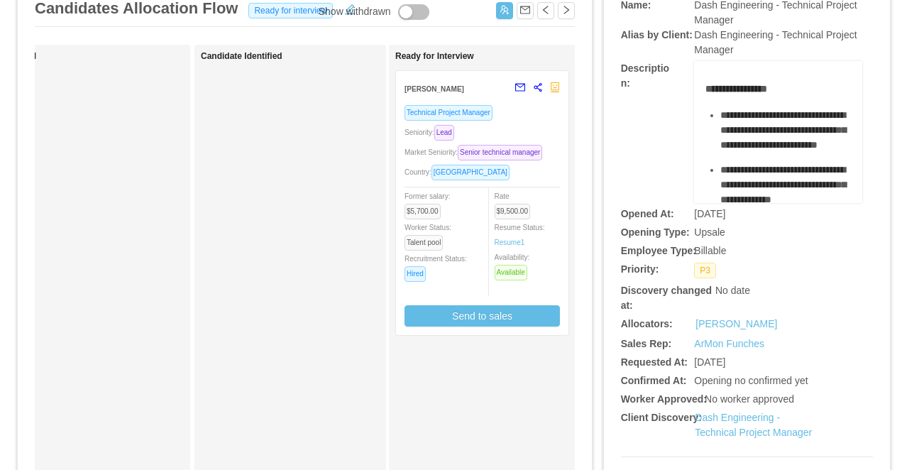
scroll to position [0, 47]
click at [503, 11] on button "button" at bounding box center [504, 10] width 17 height 17
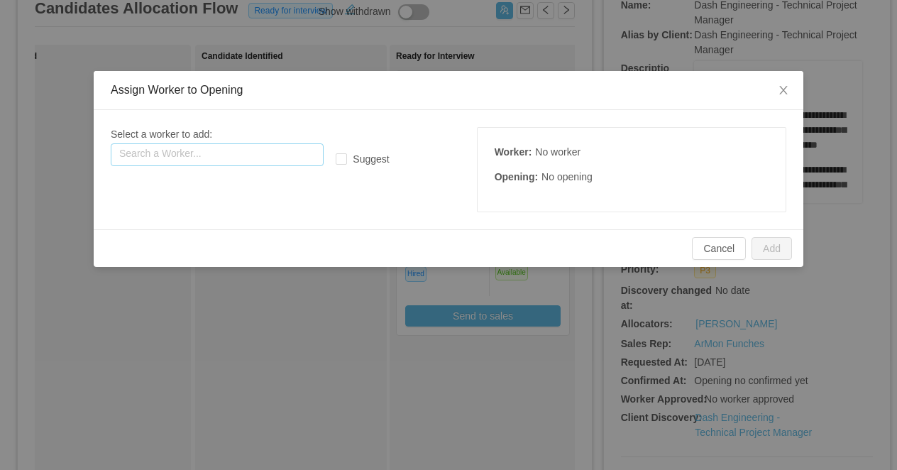
click at [249, 157] on input "text" at bounding box center [217, 154] width 213 height 23
paste input "**********"
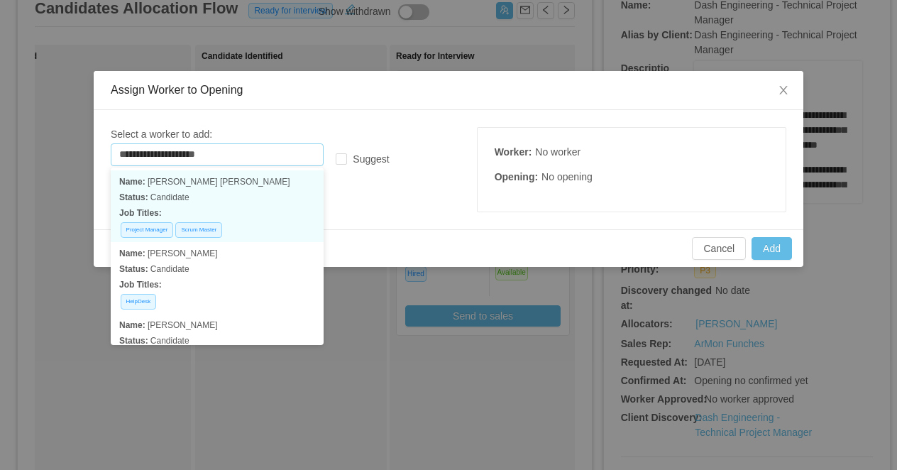
click at [278, 207] on p "Job Titles:" at bounding box center [217, 213] width 196 height 16
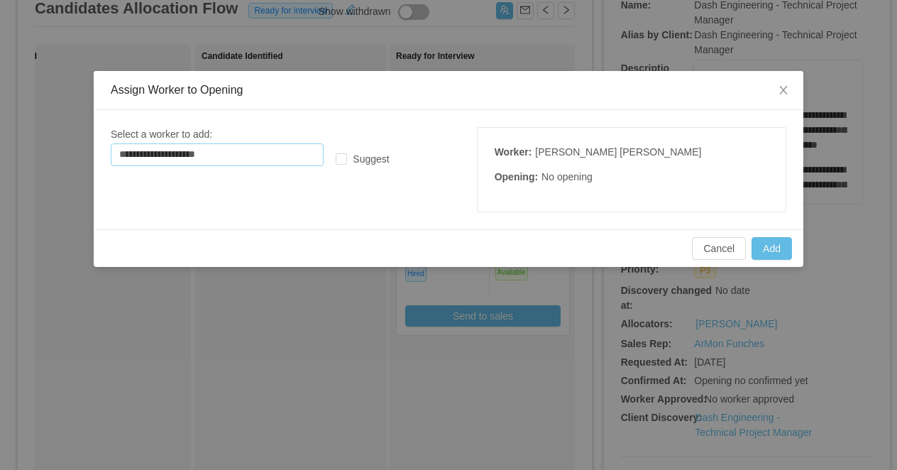
type input "**********"
click at [771, 244] on button "Add" at bounding box center [772, 248] width 40 height 23
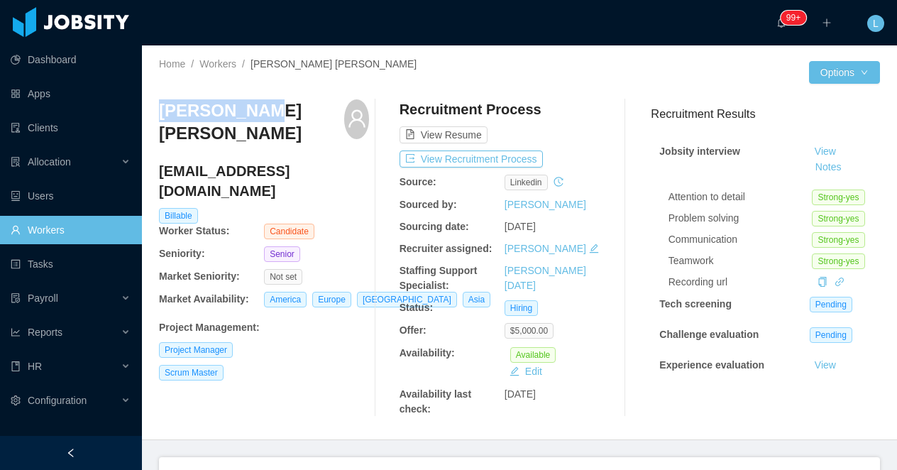
drag, startPoint x: 243, startPoint y: 121, endPoint x: 144, endPoint y: 119, distance: 98.7
click at [144, 119] on div "Home / Workers / [PERSON_NAME] [PERSON_NAME] / Options [PERSON_NAME] [PERSON_NA…" at bounding box center [519, 242] width 755 height 395
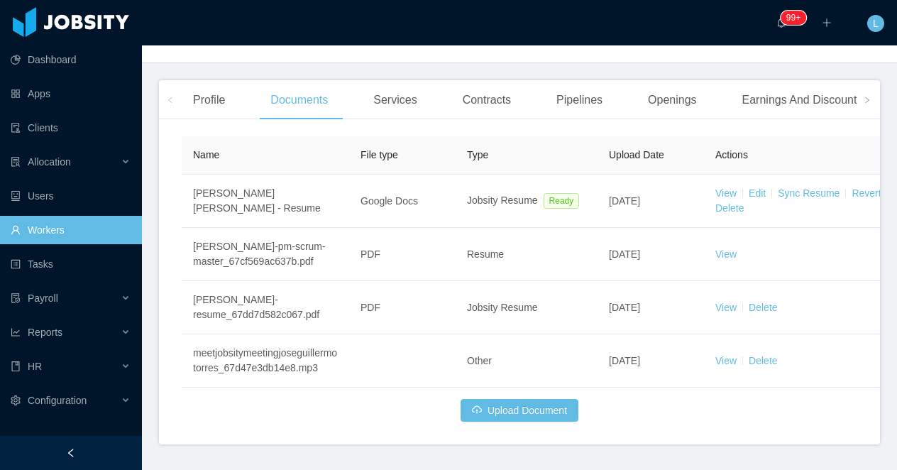
scroll to position [448, 0]
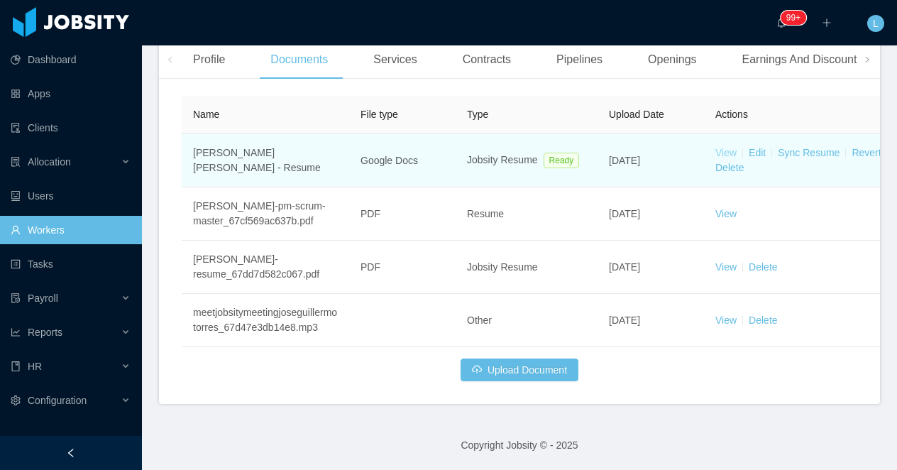
click at [726, 147] on link "View" at bounding box center [726, 152] width 21 height 11
click at [801, 147] on link "Sync Resume" at bounding box center [809, 152] width 62 height 11
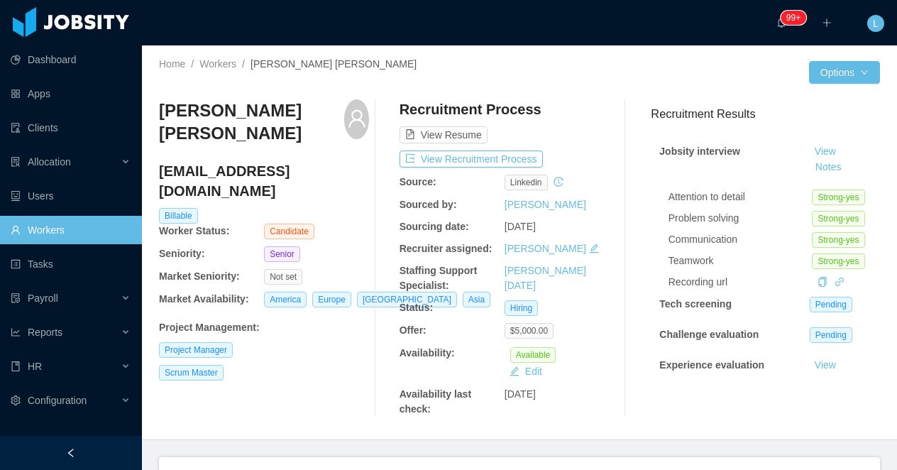
click at [219, 98] on div "[PERSON_NAME] [PERSON_NAME] [EMAIL_ADDRESS][DOMAIN_NAME] Billable Worker Status…" at bounding box center [519, 258] width 721 height 340
click at [218, 109] on h3 "[PERSON_NAME] [PERSON_NAME]" at bounding box center [251, 122] width 185 height 46
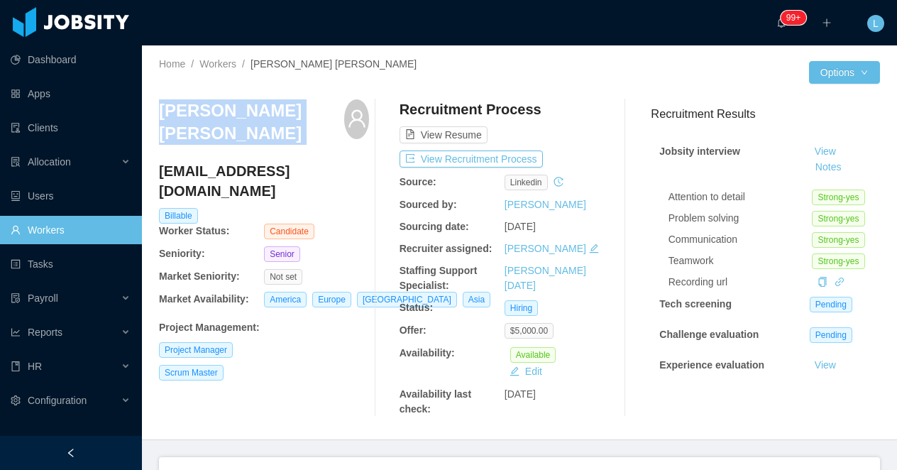
click at [218, 109] on h3 "[PERSON_NAME] [PERSON_NAME]" at bounding box center [251, 122] width 185 height 46
copy div "[PERSON_NAME] [PERSON_NAME]"
